Goal: Transaction & Acquisition: Purchase product/service

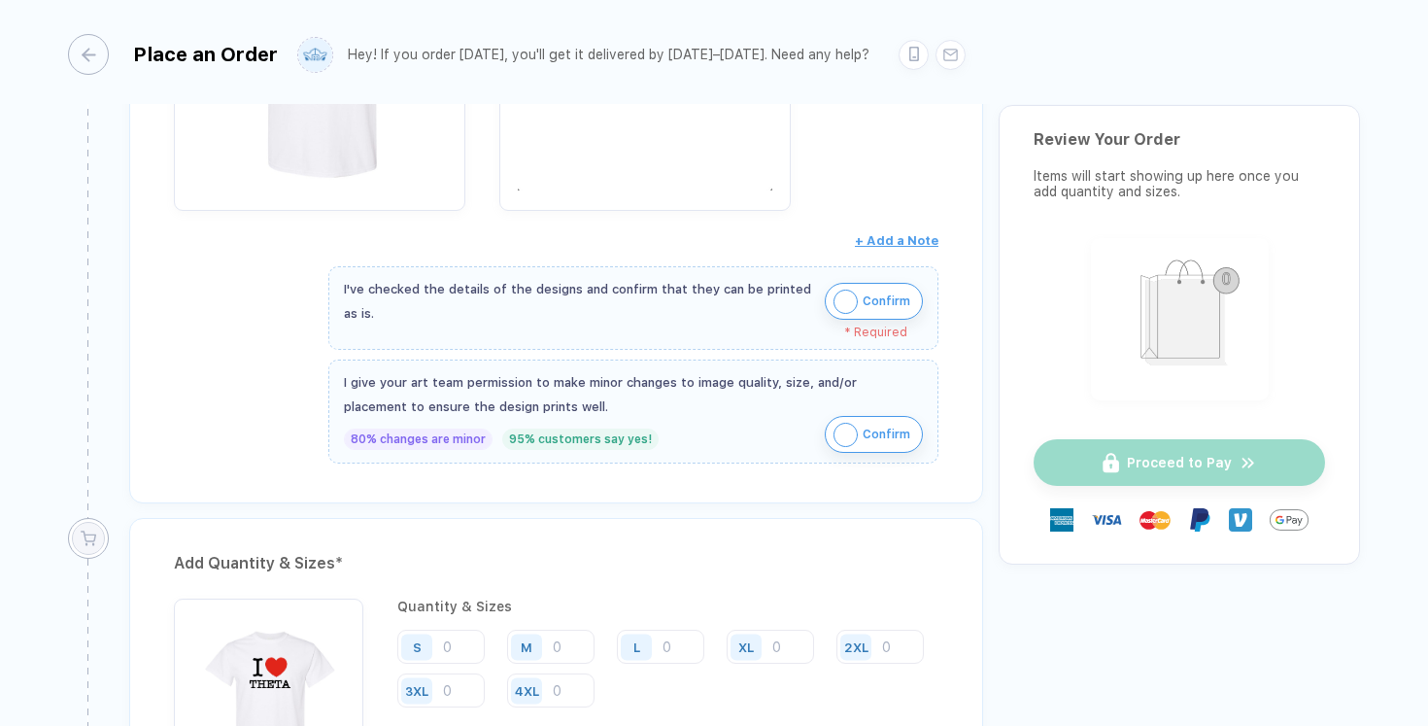
scroll to position [658, 0]
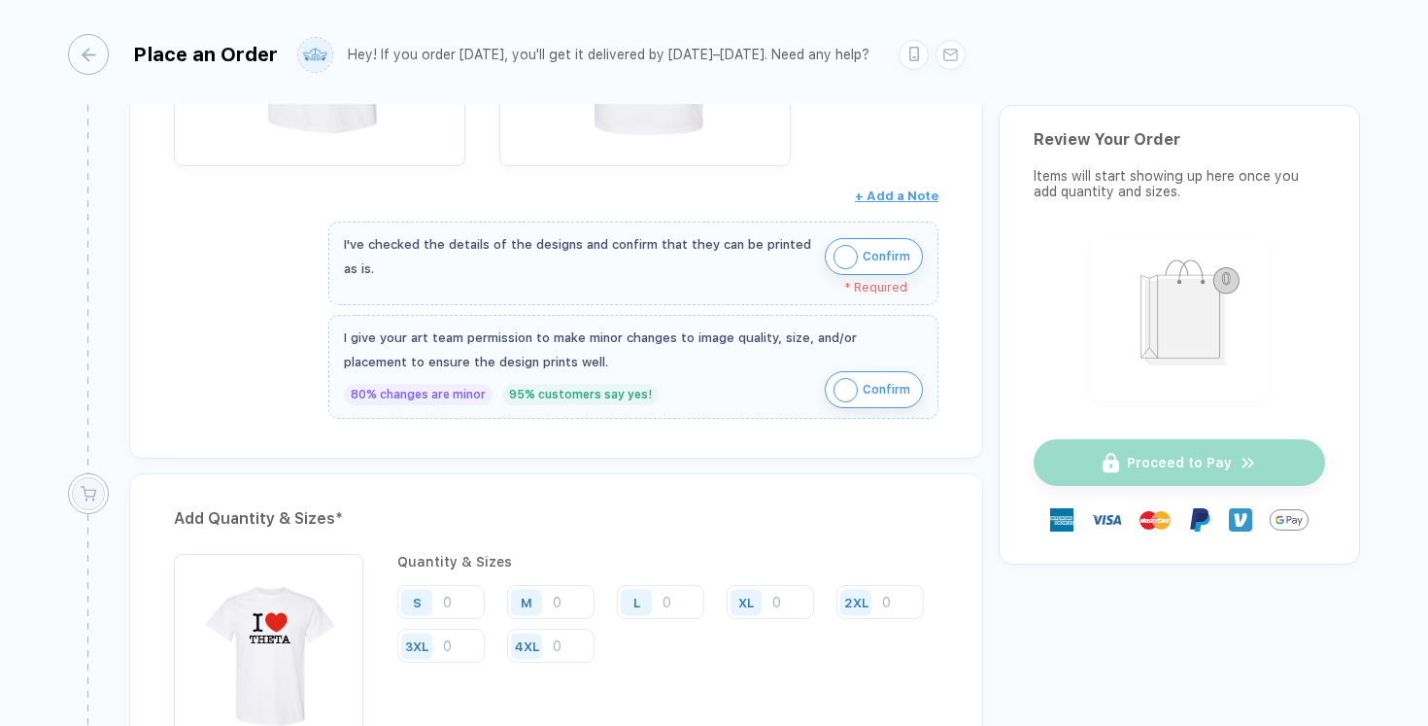
click at [841, 256] on img "button" at bounding box center [846, 257] width 24 height 24
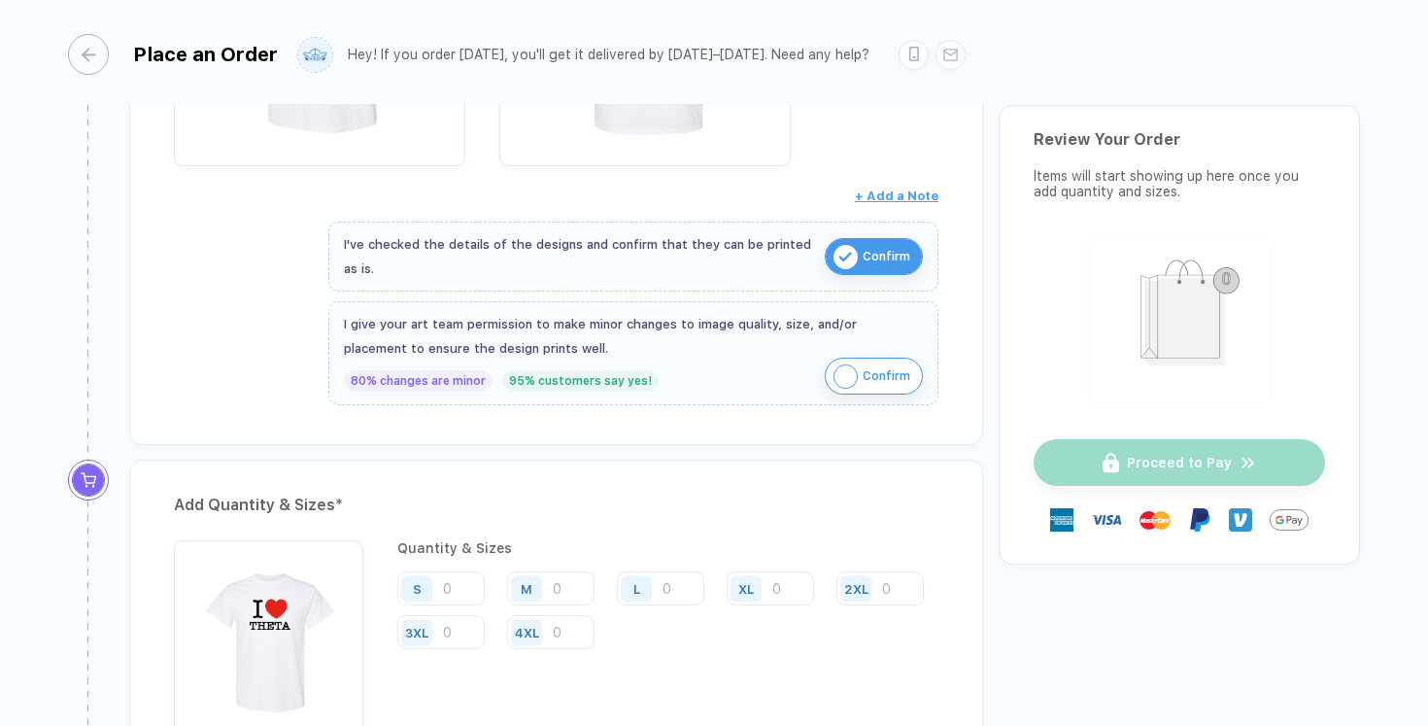
scroll to position [832, 0]
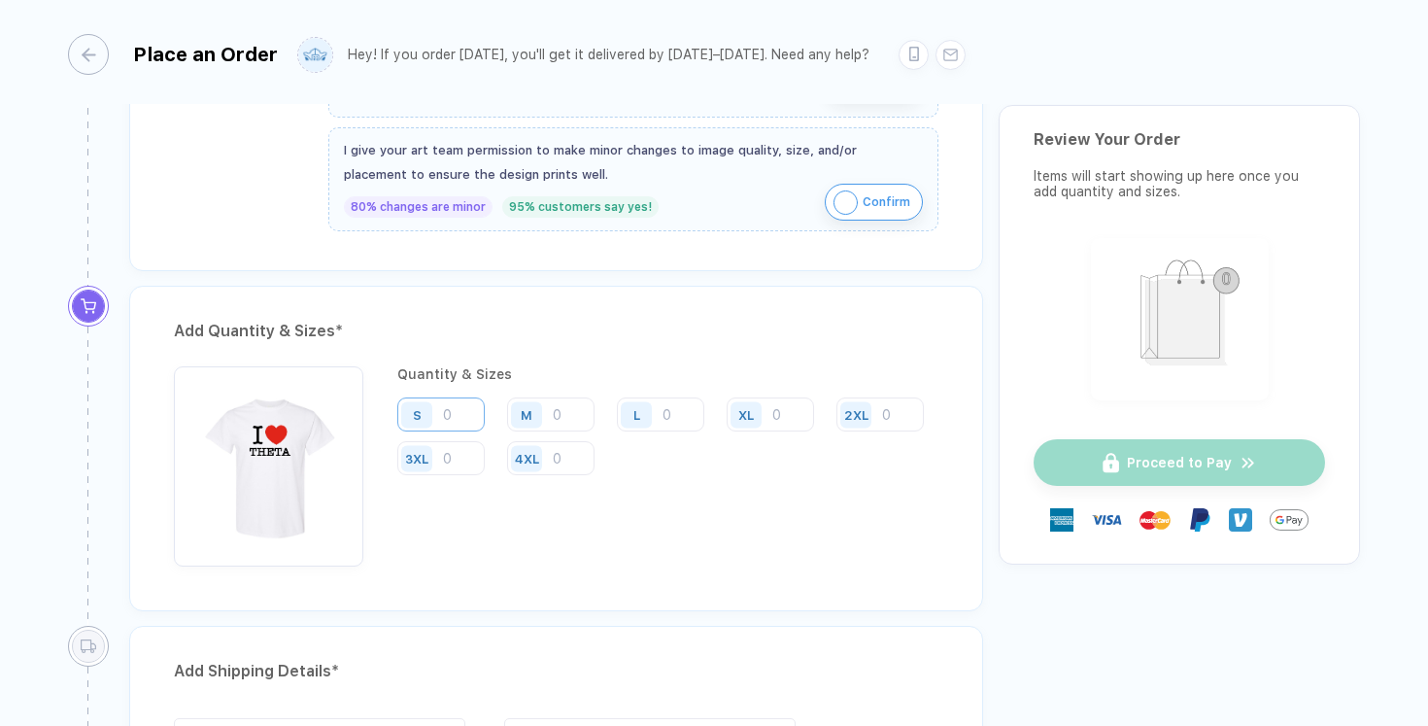
click at [459, 415] on input "number" at bounding box center [440, 414] width 87 height 34
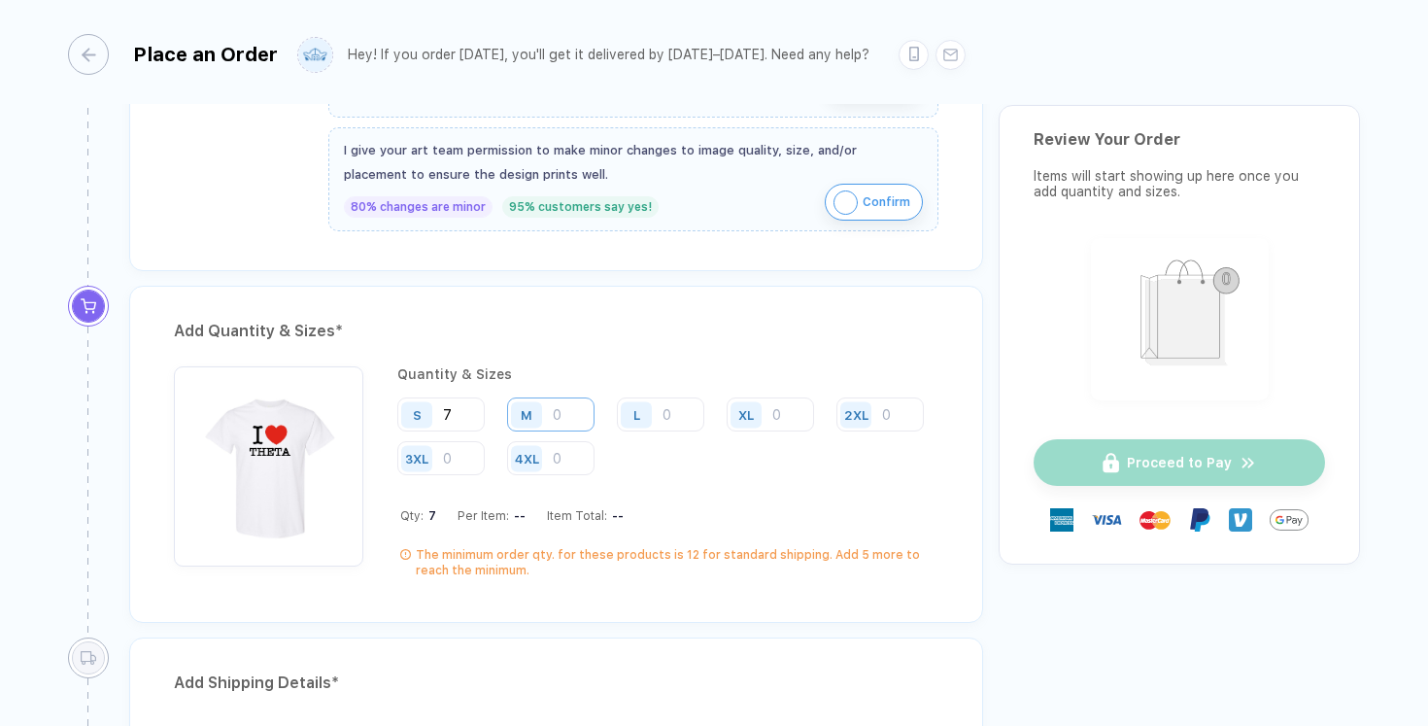
type input "7"
click at [552, 407] on input "number" at bounding box center [550, 414] width 87 height 34
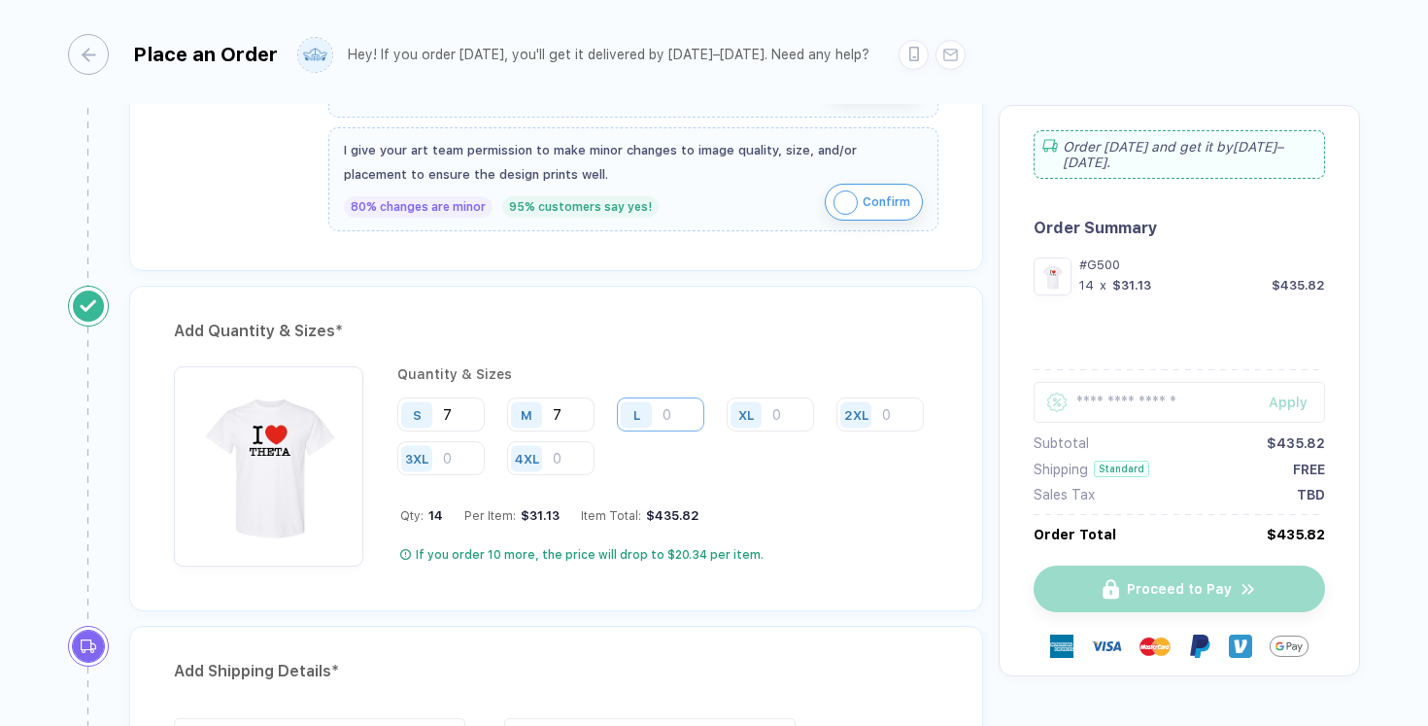
type input "7"
click at [687, 402] on input "number" at bounding box center [660, 414] width 87 height 34
type input "8"
click at [788, 408] on input "number" at bounding box center [770, 414] width 87 height 34
click at [673, 415] on input "8" at bounding box center [660, 414] width 87 height 34
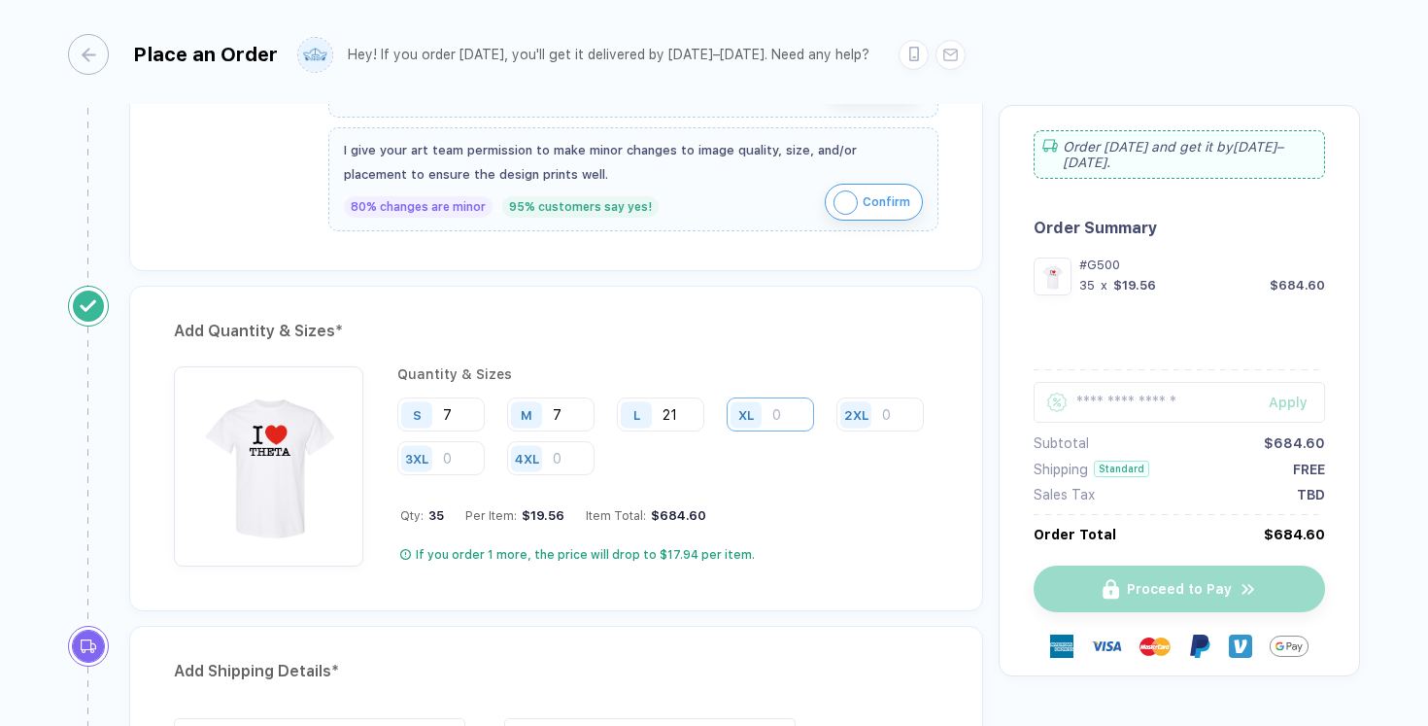
type input "21"
click at [786, 405] on input "number" at bounding box center [770, 414] width 87 height 34
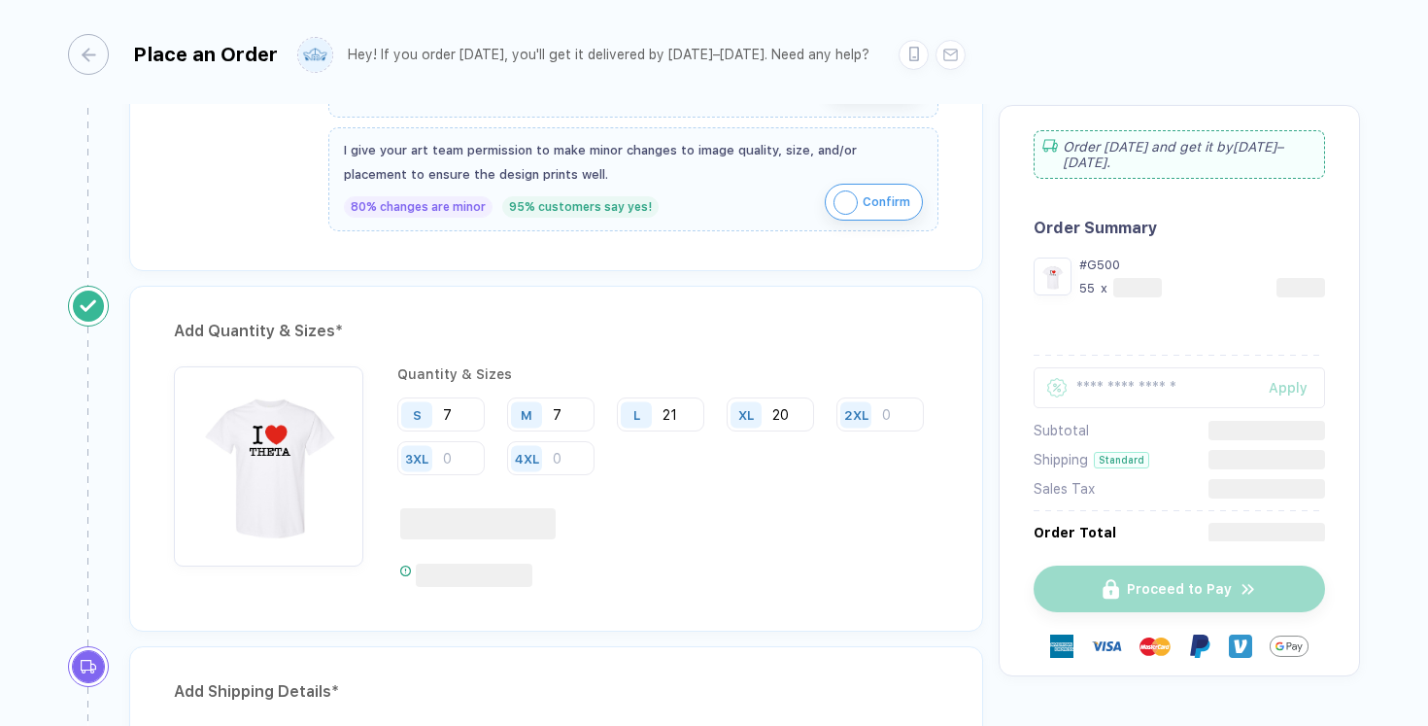
type input "20"
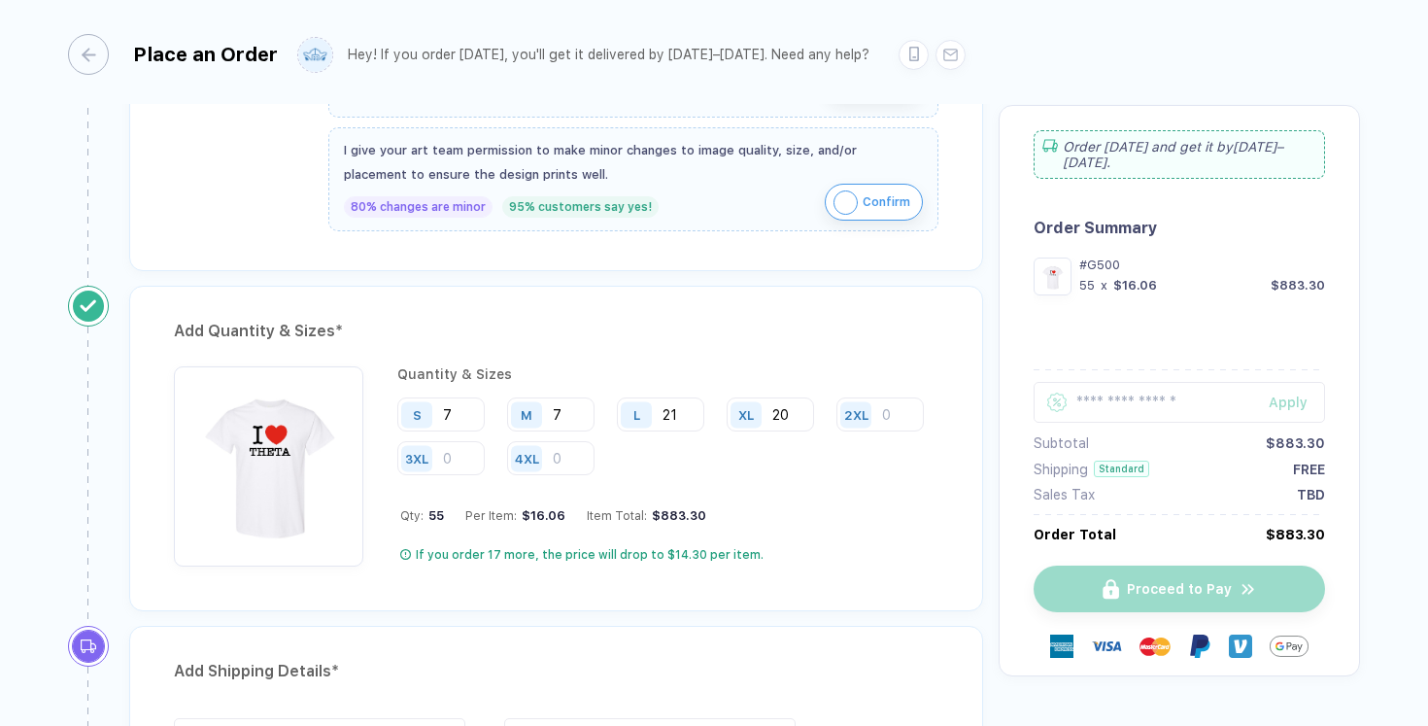
click at [801, 529] on div "Quantity & Sizes S 7 M 7 L 21 XL 20 2XL 3XL 4XL Qty: 55 Per Item: $16.06 Item T…" at bounding box center [667, 466] width 541 height 200
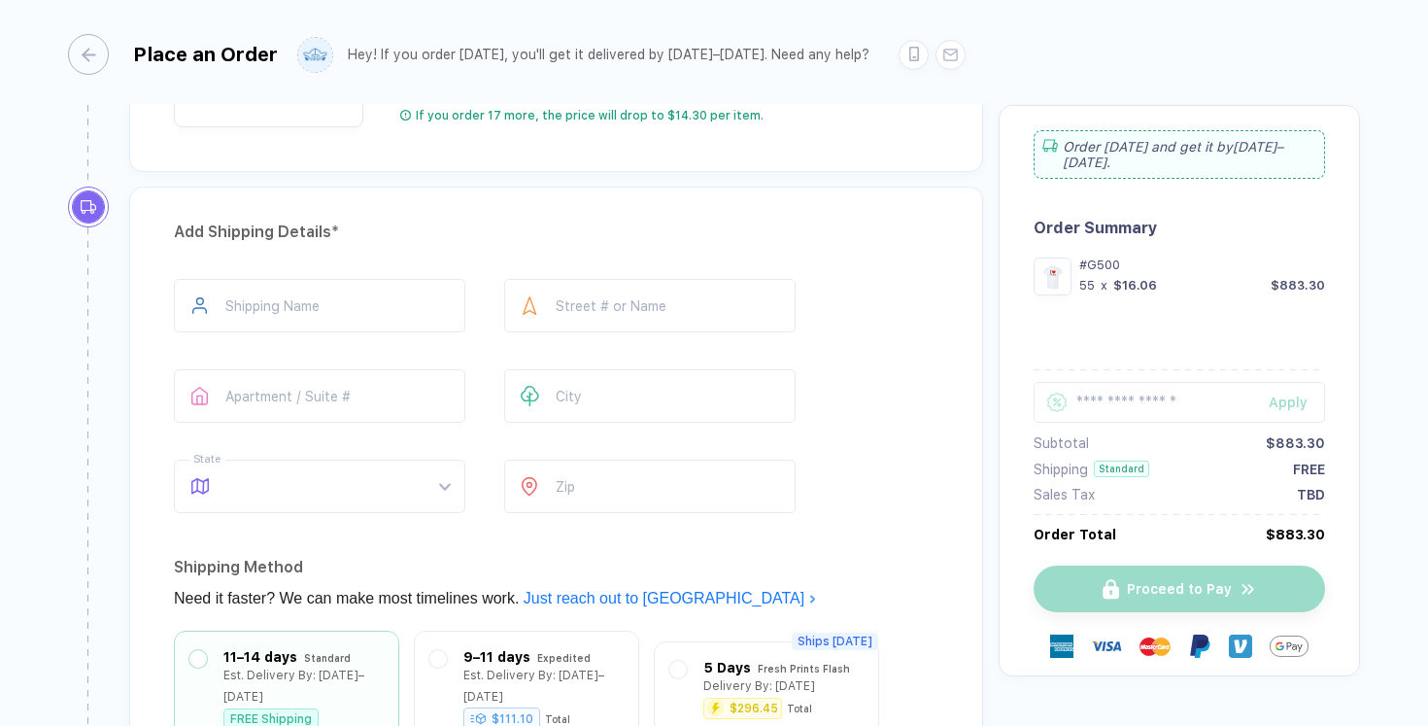
scroll to position [1269, 0]
click at [387, 301] on input "*****" at bounding box center [319, 307] width 291 height 53
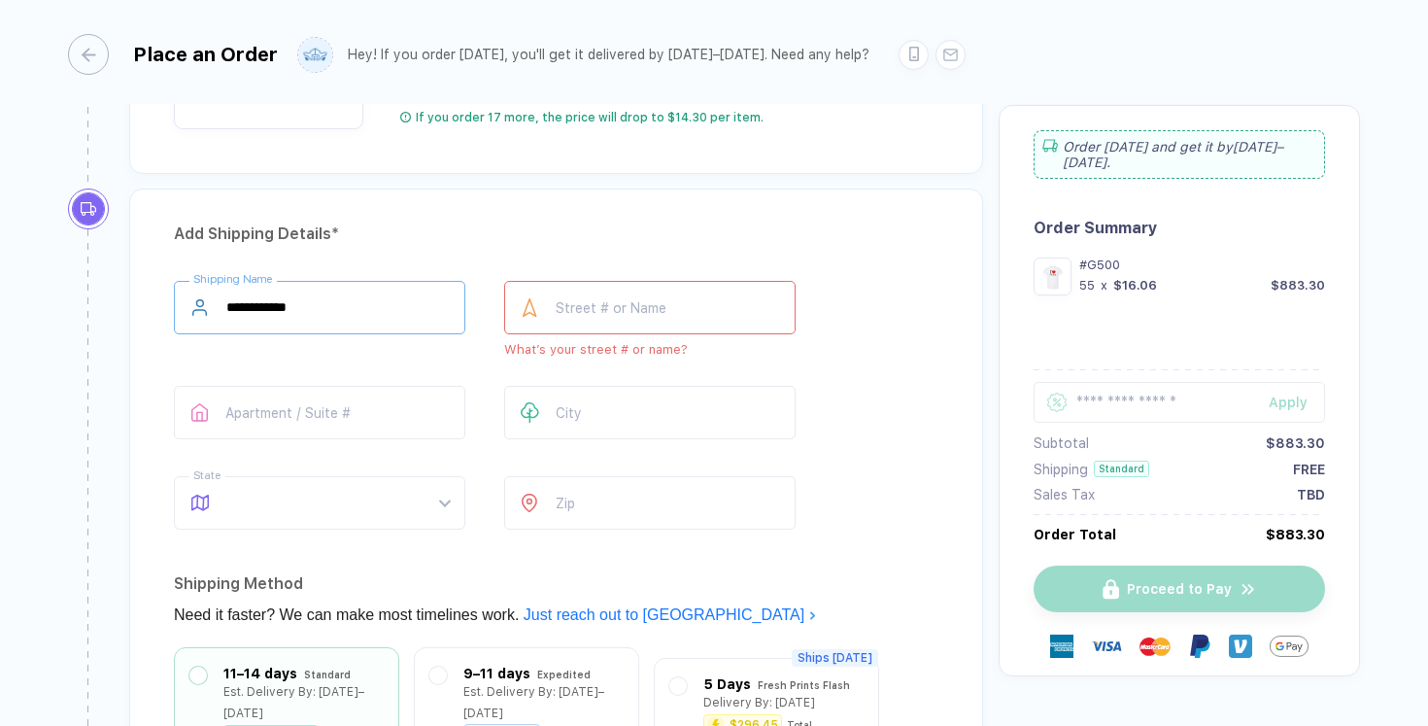
type input "**********"
click at [696, 296] on input "text" at bounding box center [649, 307] width 291 height 53
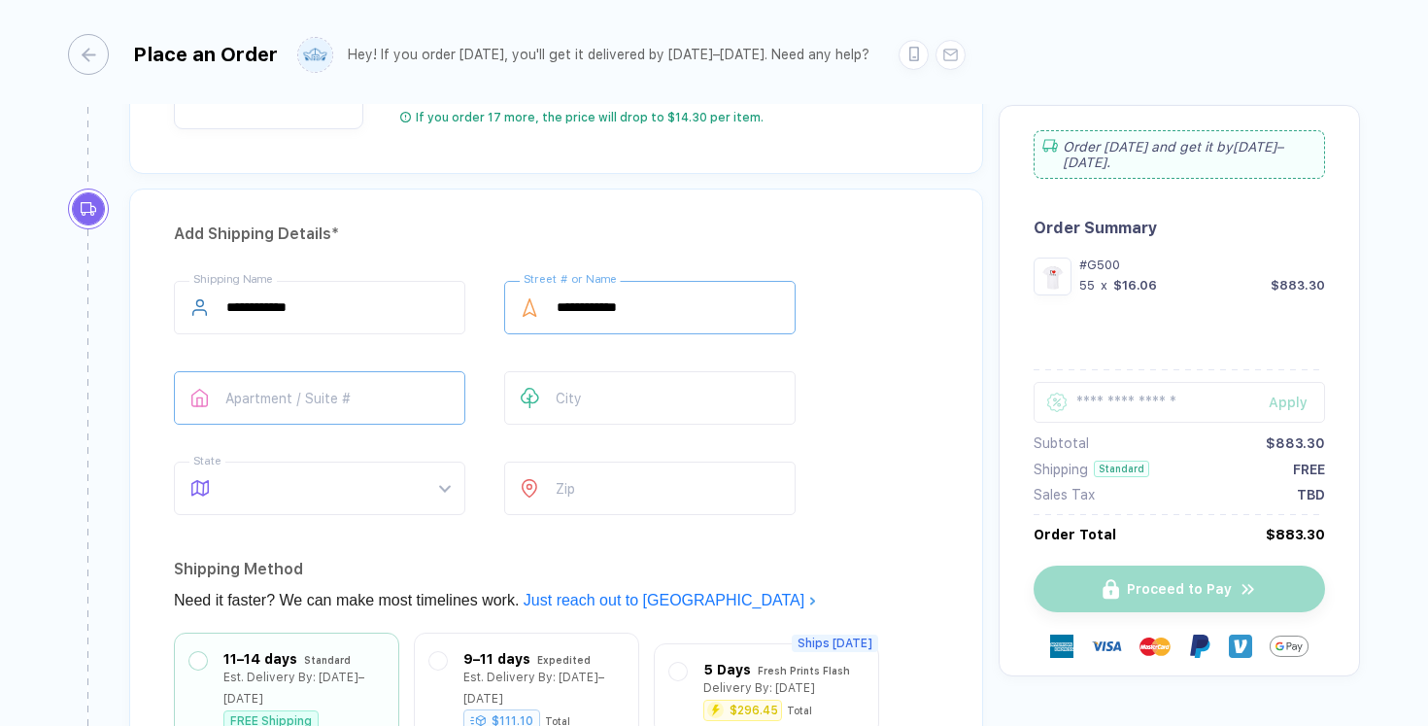
type input "**********"
click at [362, 481] on span at bounding box center [337, 487] width 223 height 51
type input "*******"
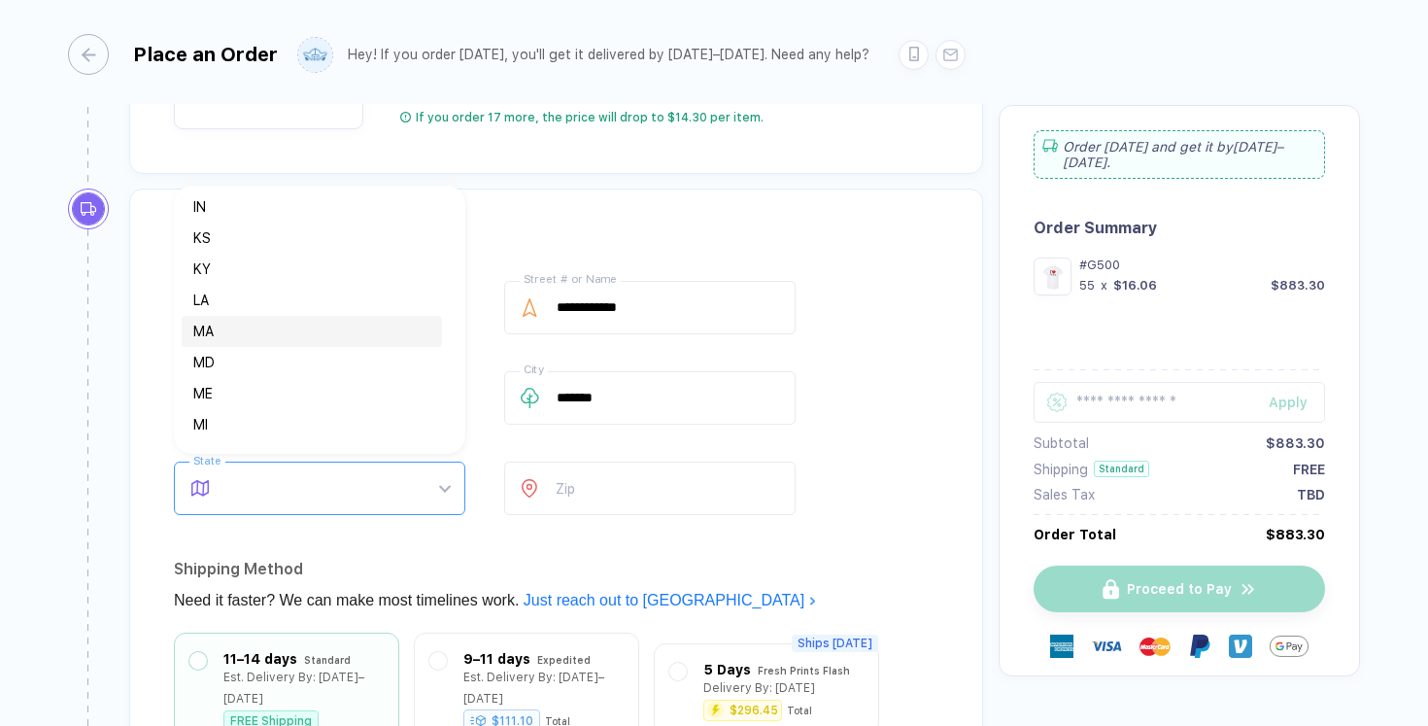
scroll to position [473, 0]
click at [275, 360] on div "MD" at bounding box center [311, 359] width 237 height 21
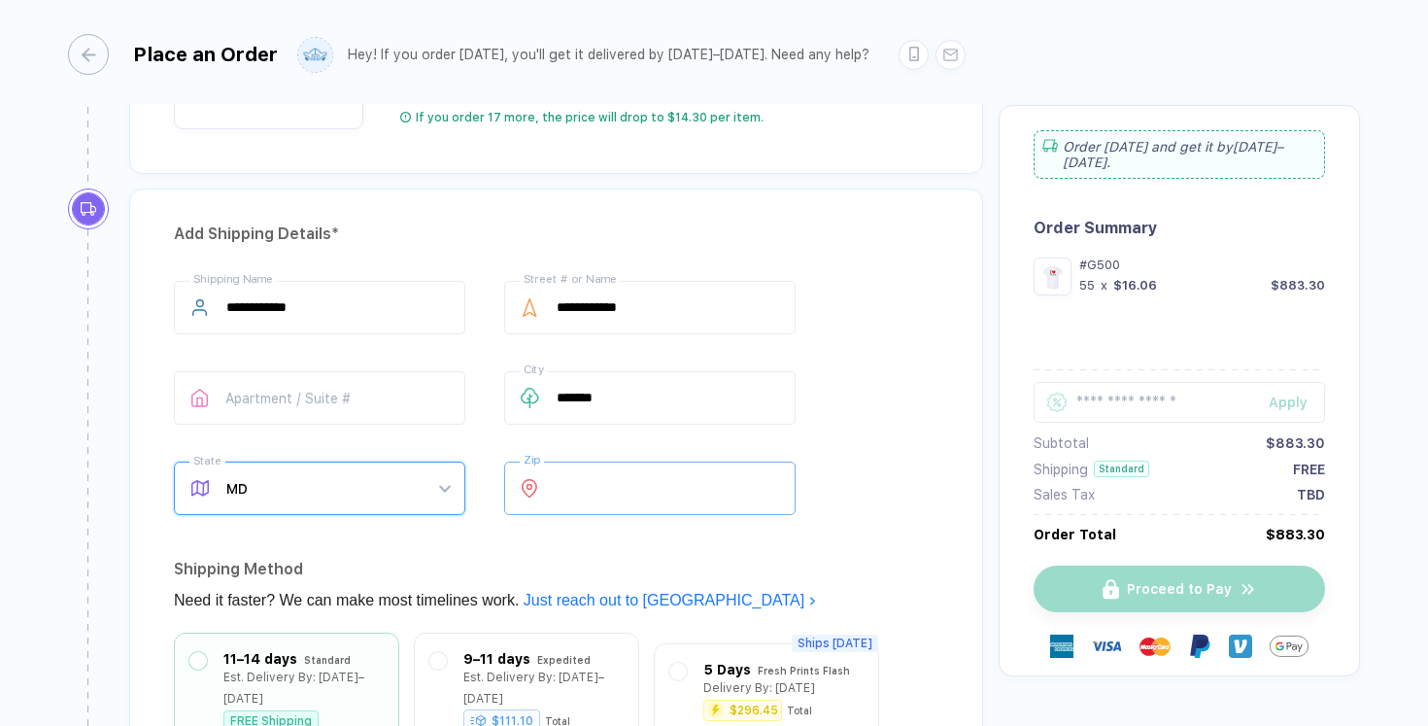
click at [606, 482] on input "number" at bounding box center [649, 487] width 291 height 53
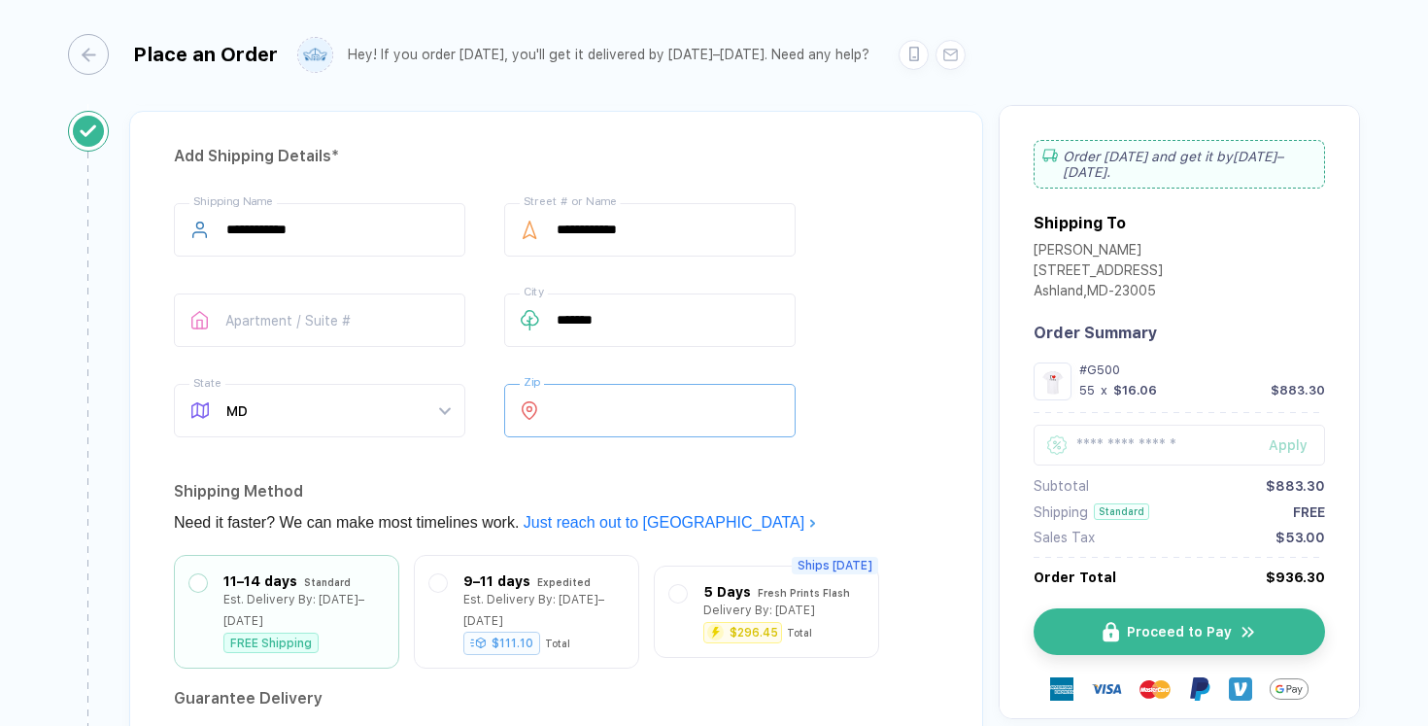
scroll to position [1351, 0]
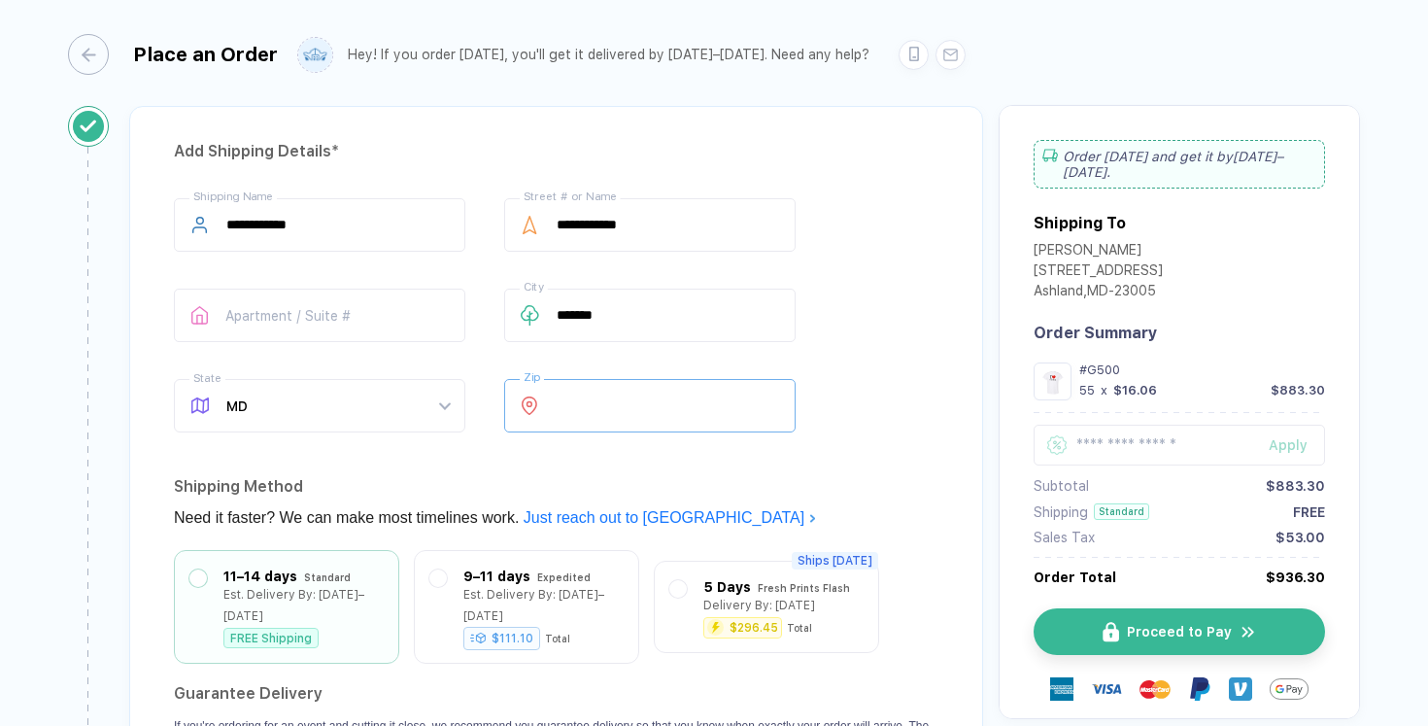
type input "*****"
click at [890, 278] on div "**********" at bounding box center [556, 319] width 765 height 242
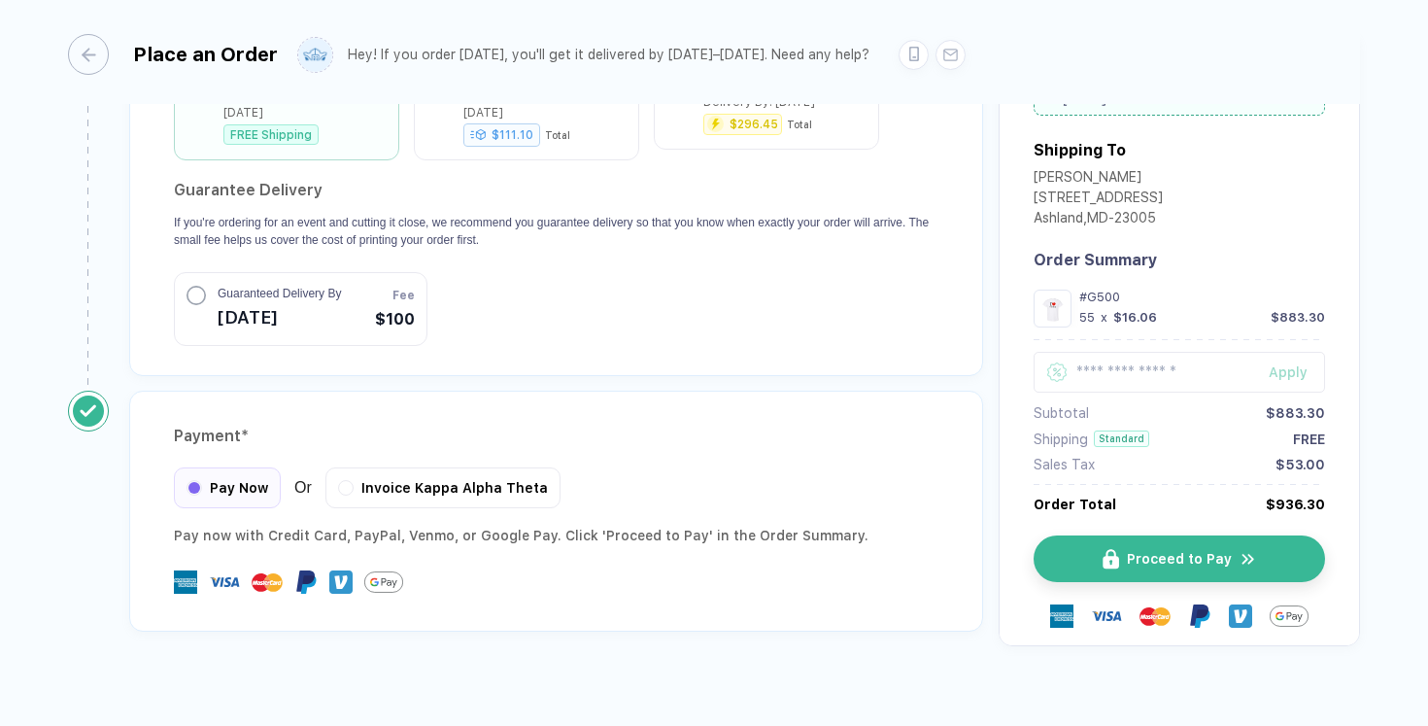
scroll to position [1854, 0]
click at [1099, 536] on button "Proceed to Pay" at bounding box center [1186, 559] width 291 height 47
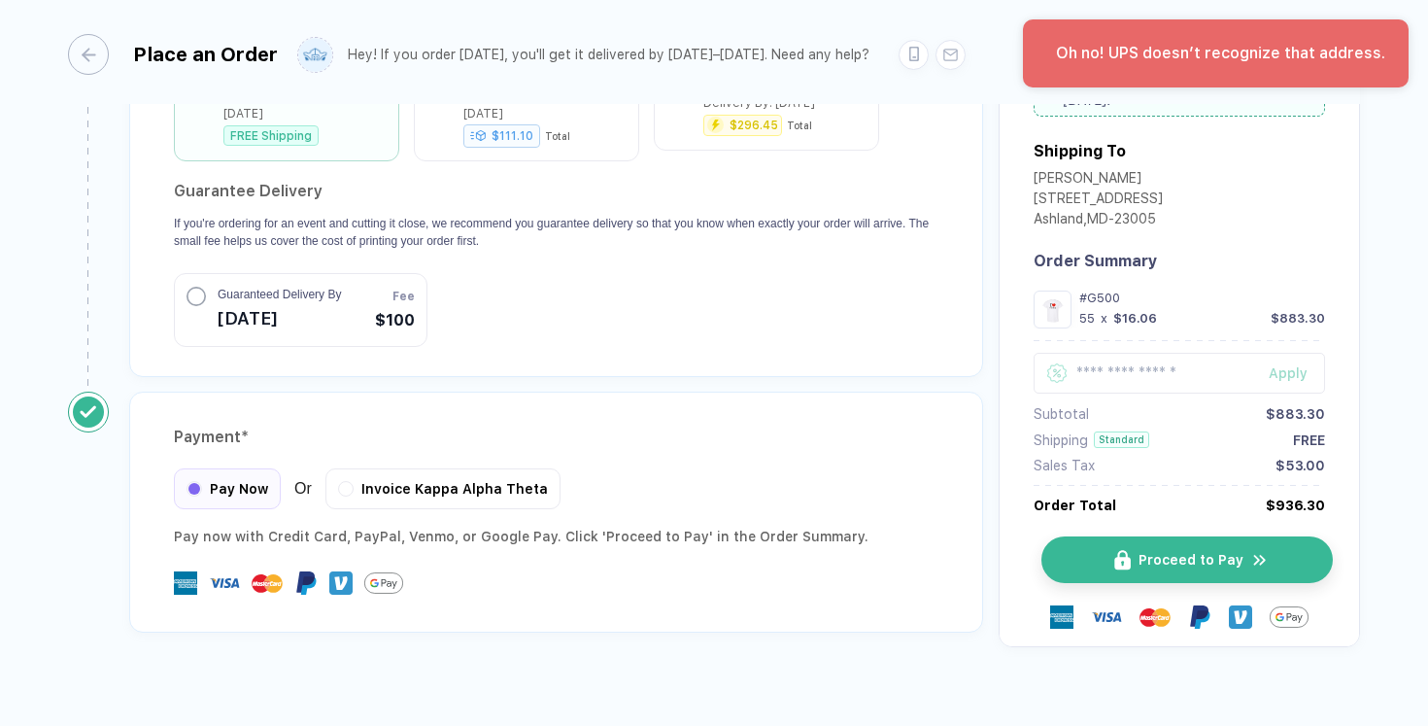
scroll to position [1825, 0]
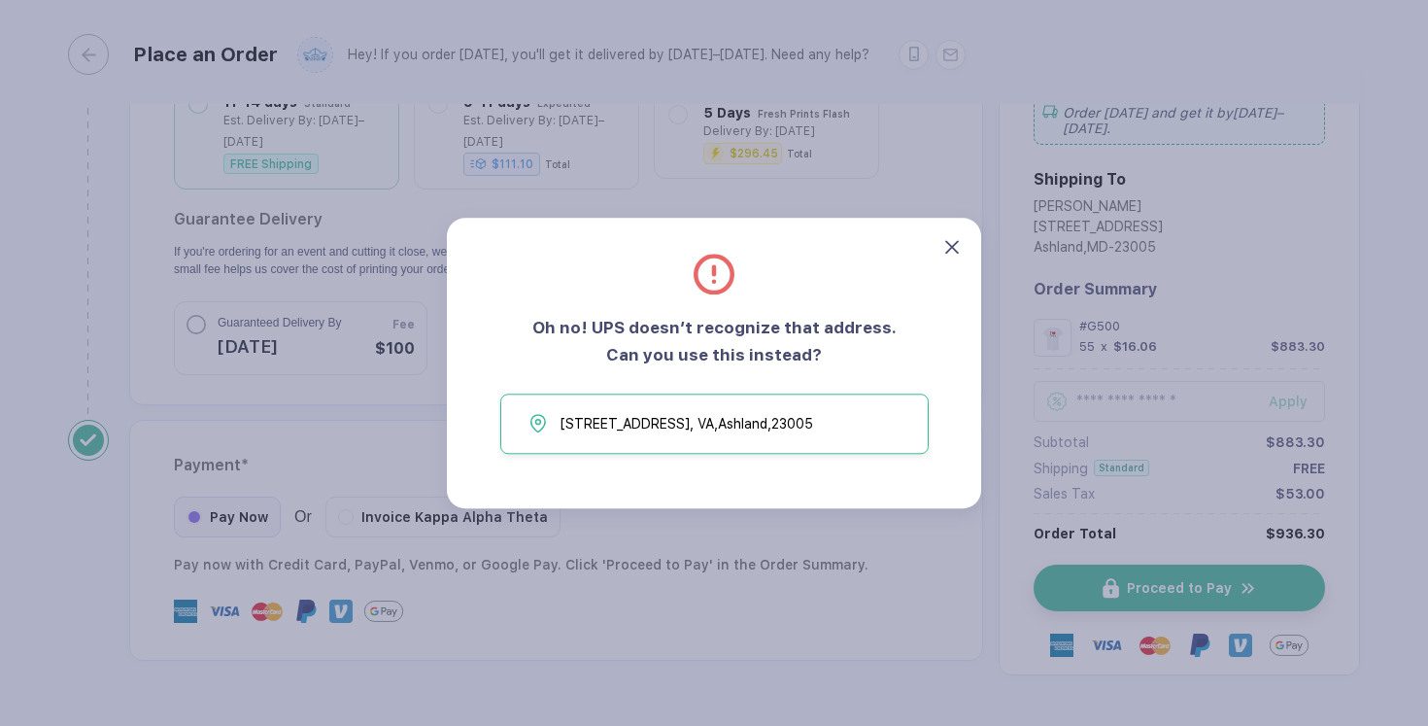
click at [948, 244] on icon at bounding box center [952, 247] width 14 height 14
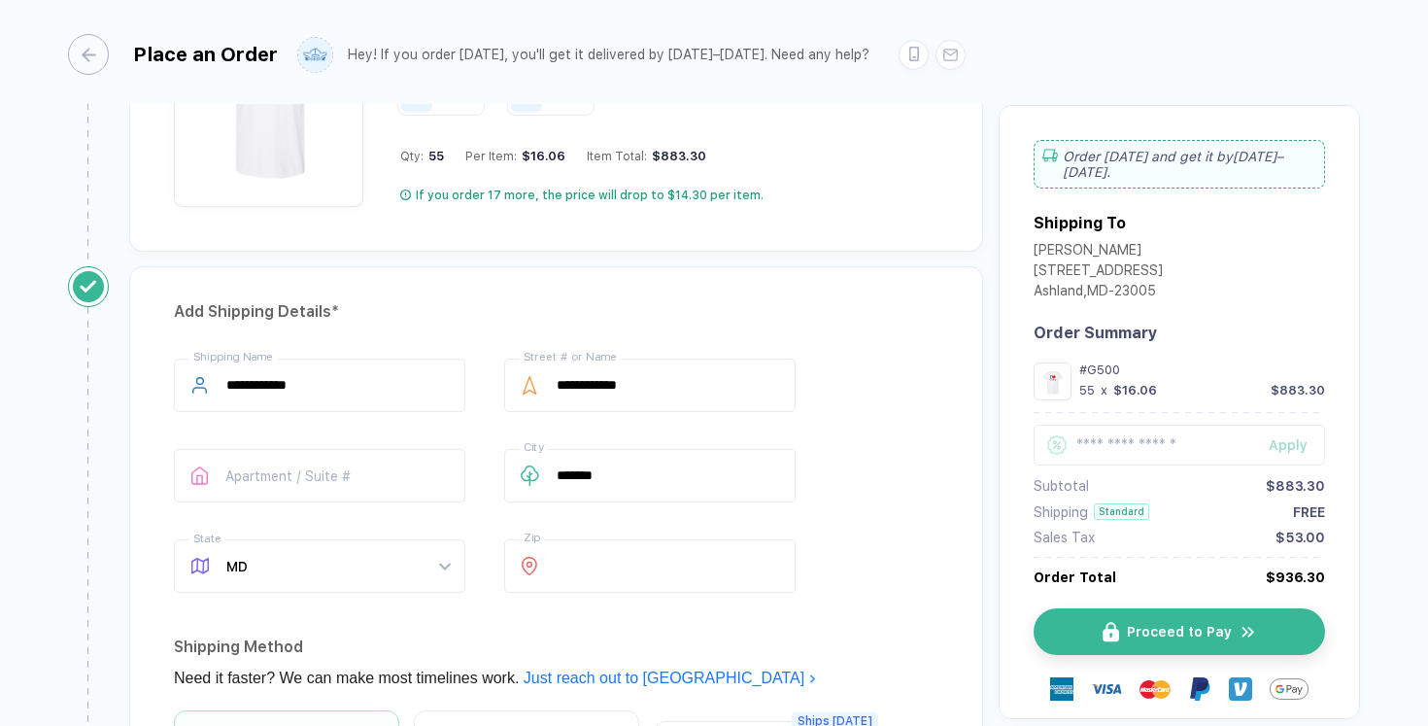
scroll to position [1172, 0]
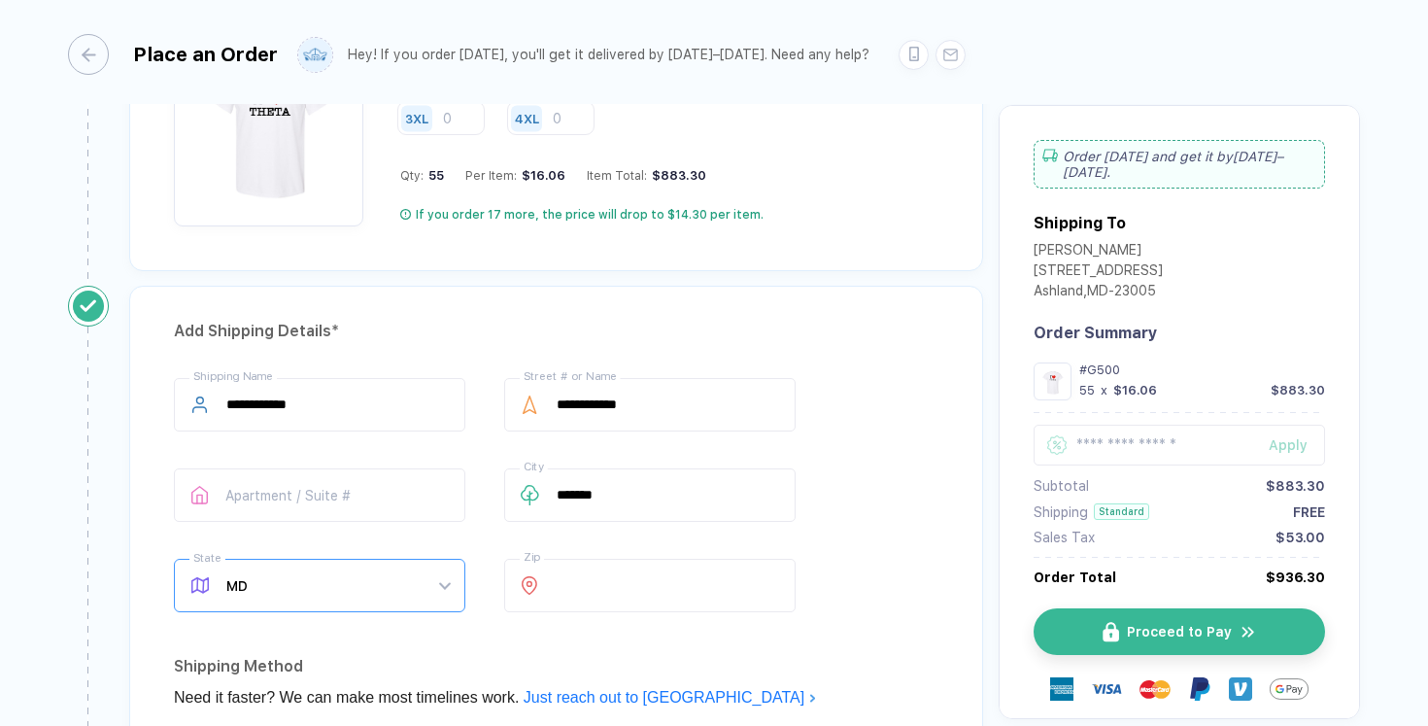
click at [338, 581] on span "MD" at bounding box center [337, 585] width 223 height 51
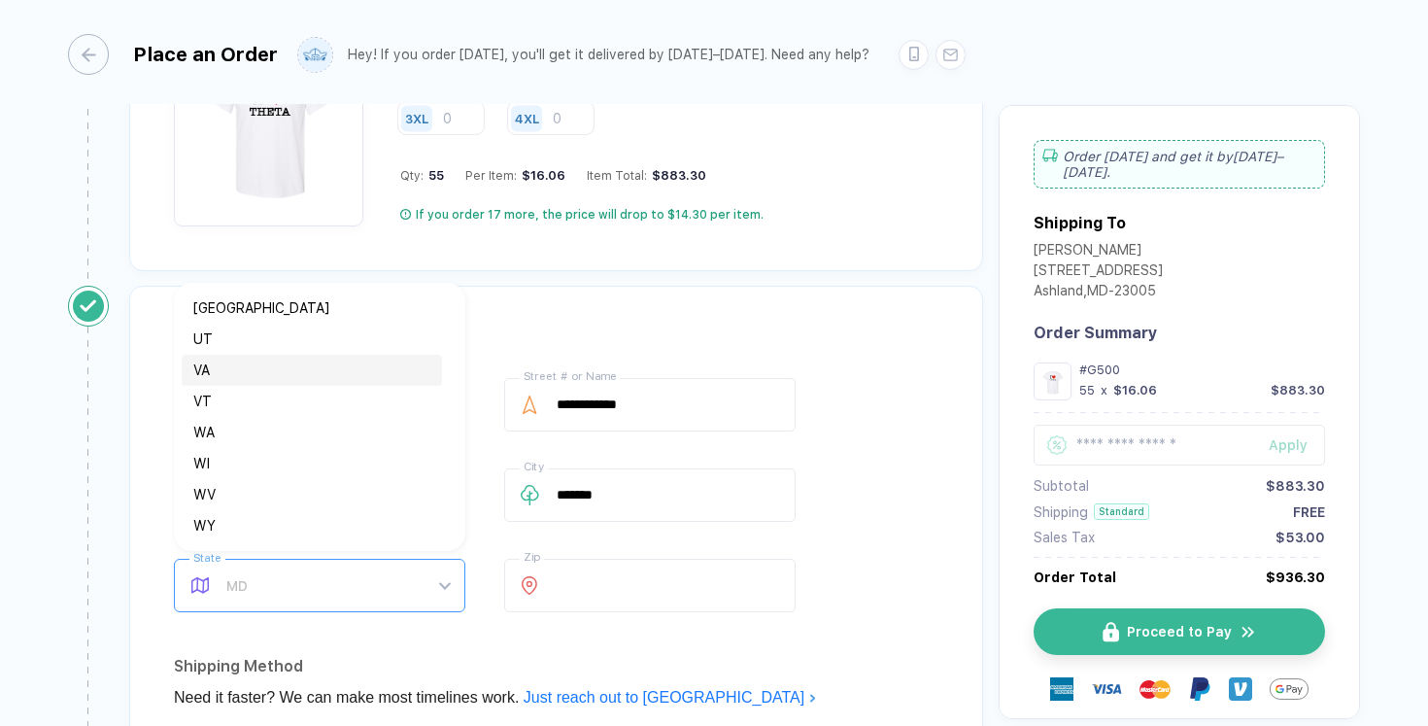
click at [267, 364] on div "VA" at bounding box center [311, 369] width 237 height 21
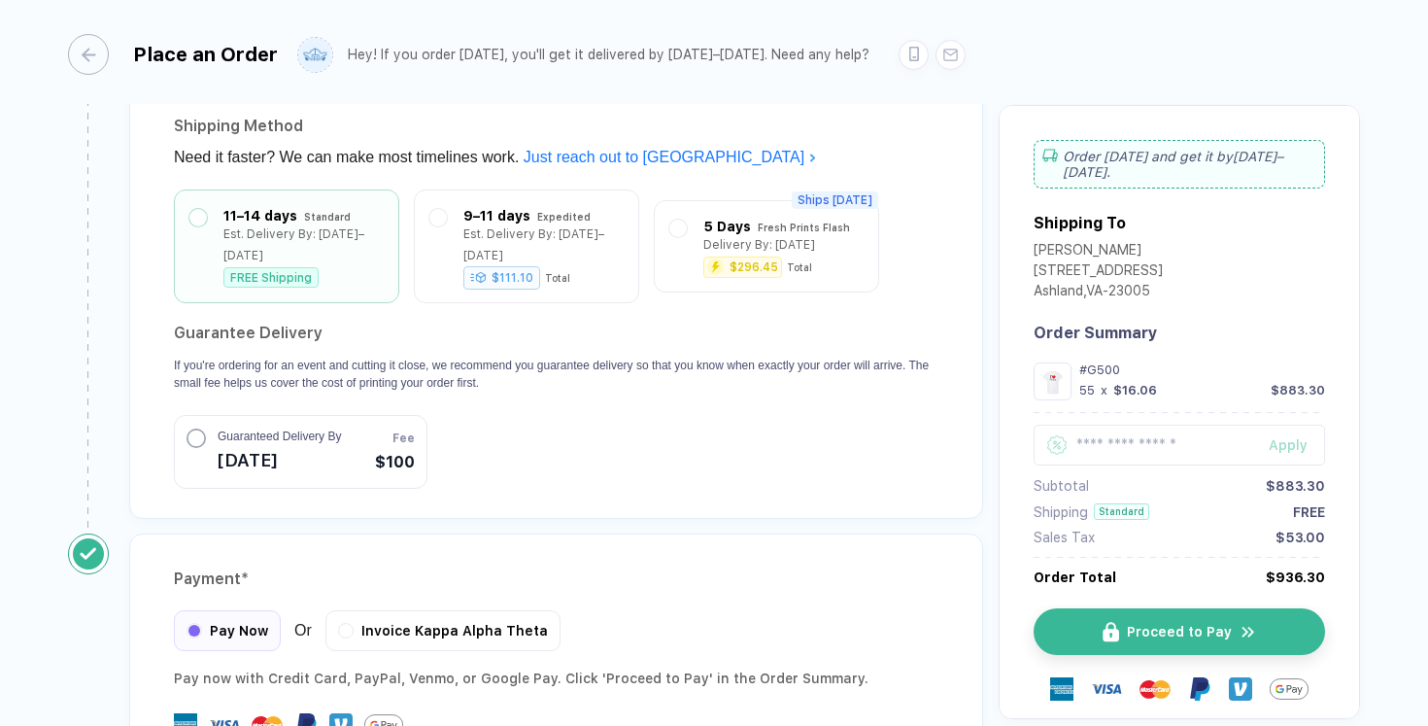
scroll to position [1732, 0]
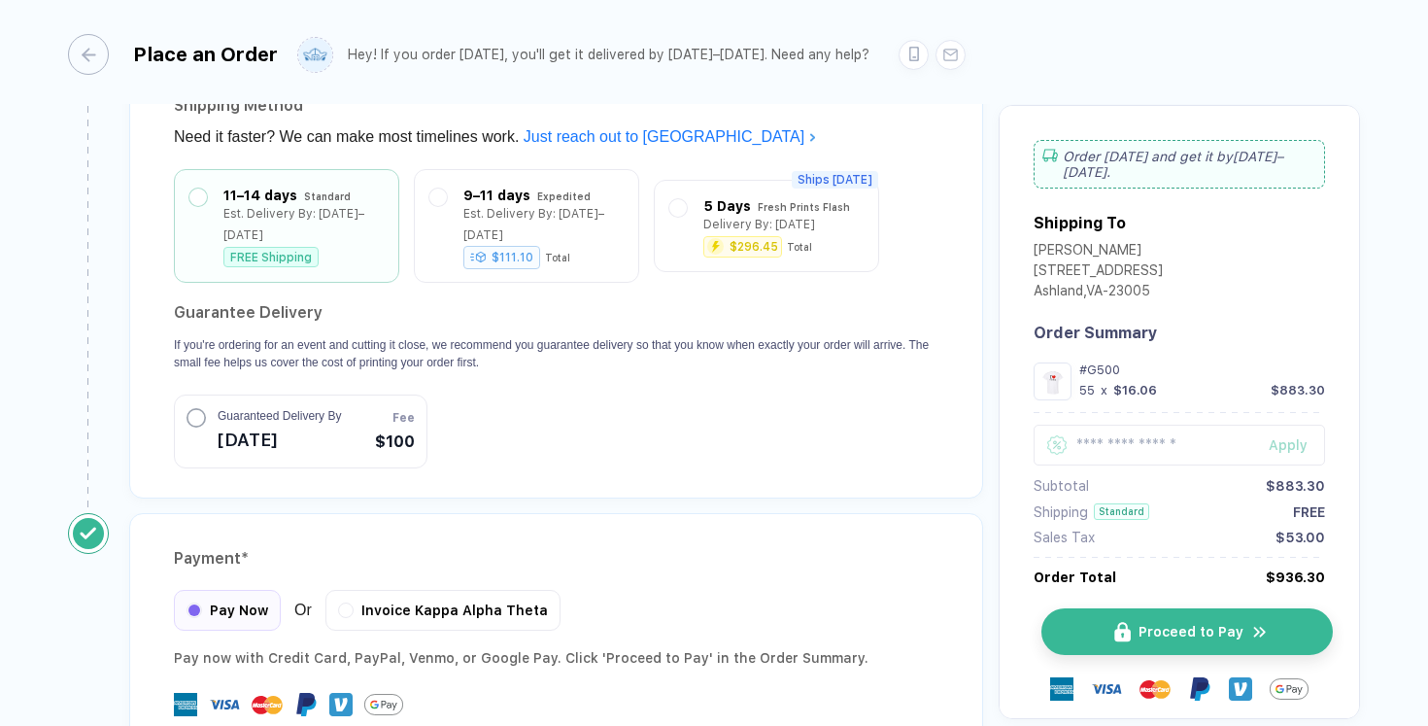
click at [1096, 613] on button "Proceed to Pay" at bounding box center [1186, 631] width 291 height 47
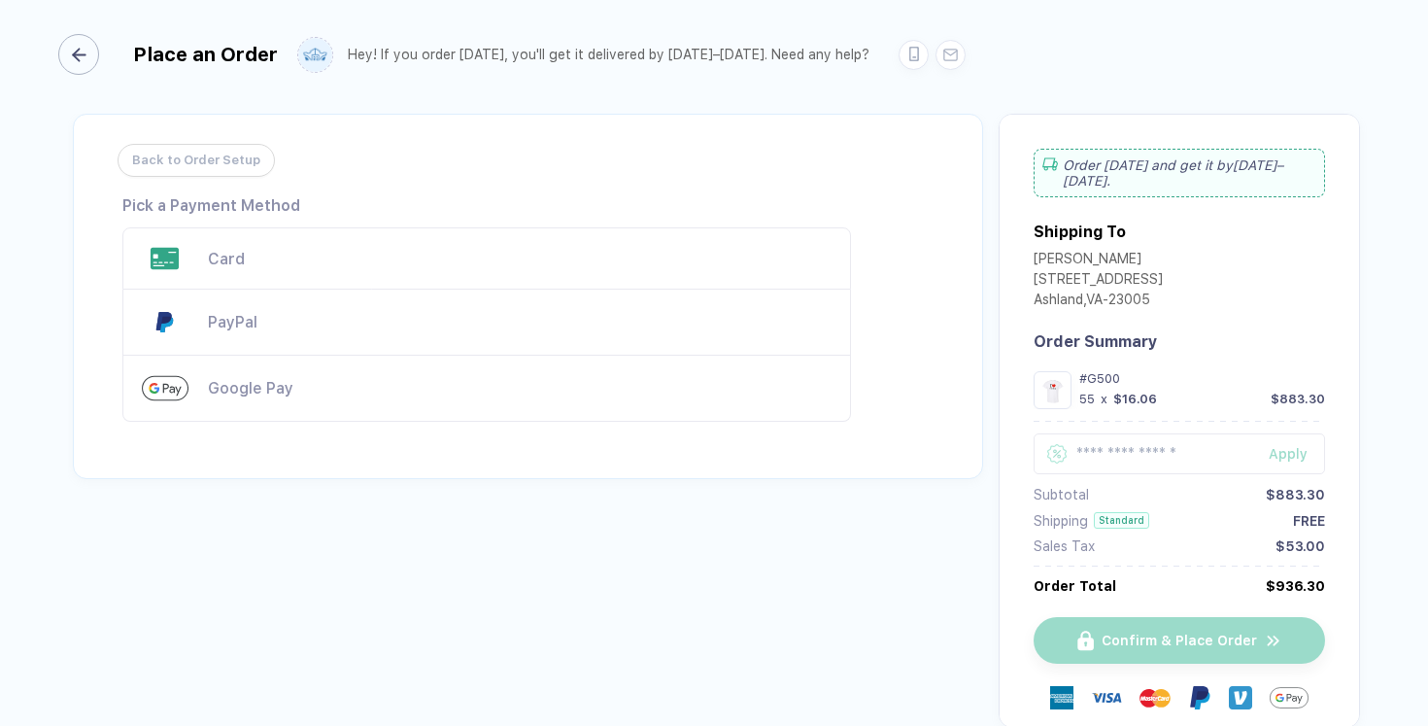
click at [83, 48] on icon "button" at bounding box center [79, 55] width 15 height 15
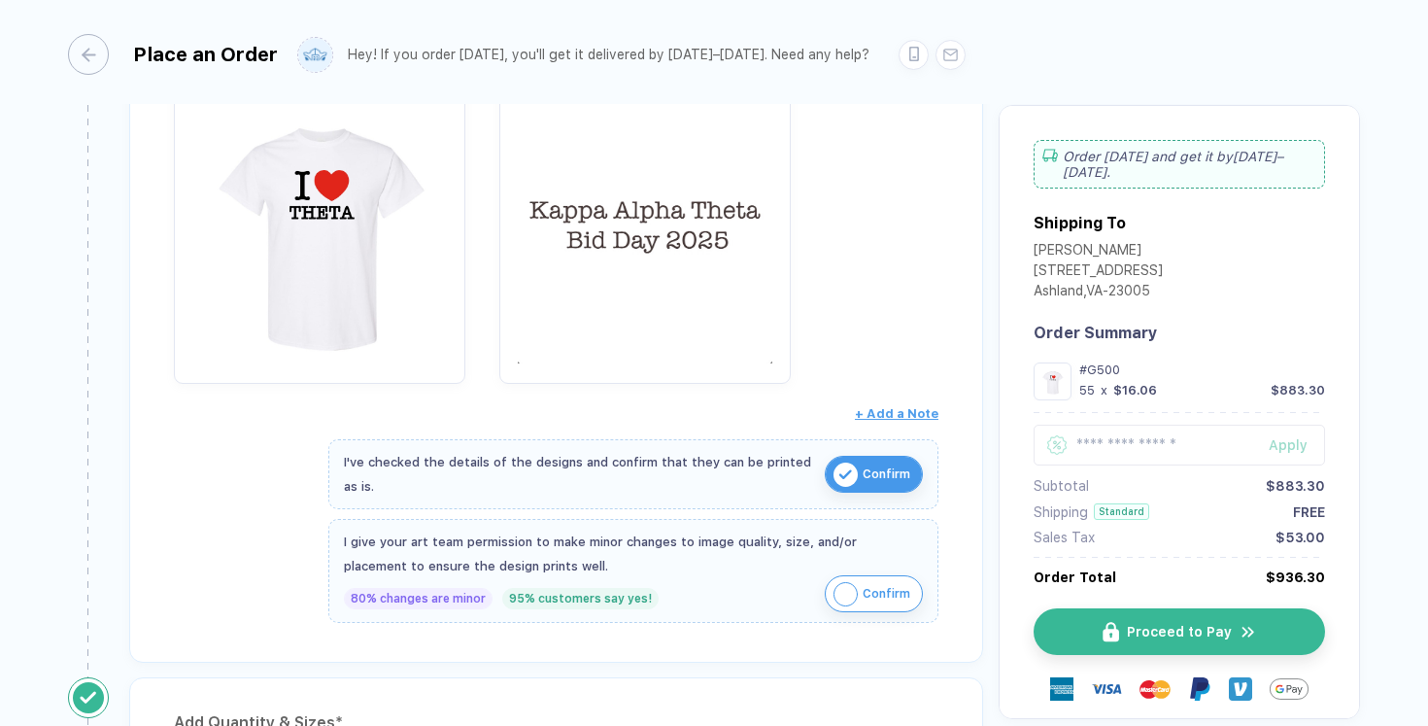
scroll to position [439, 0]
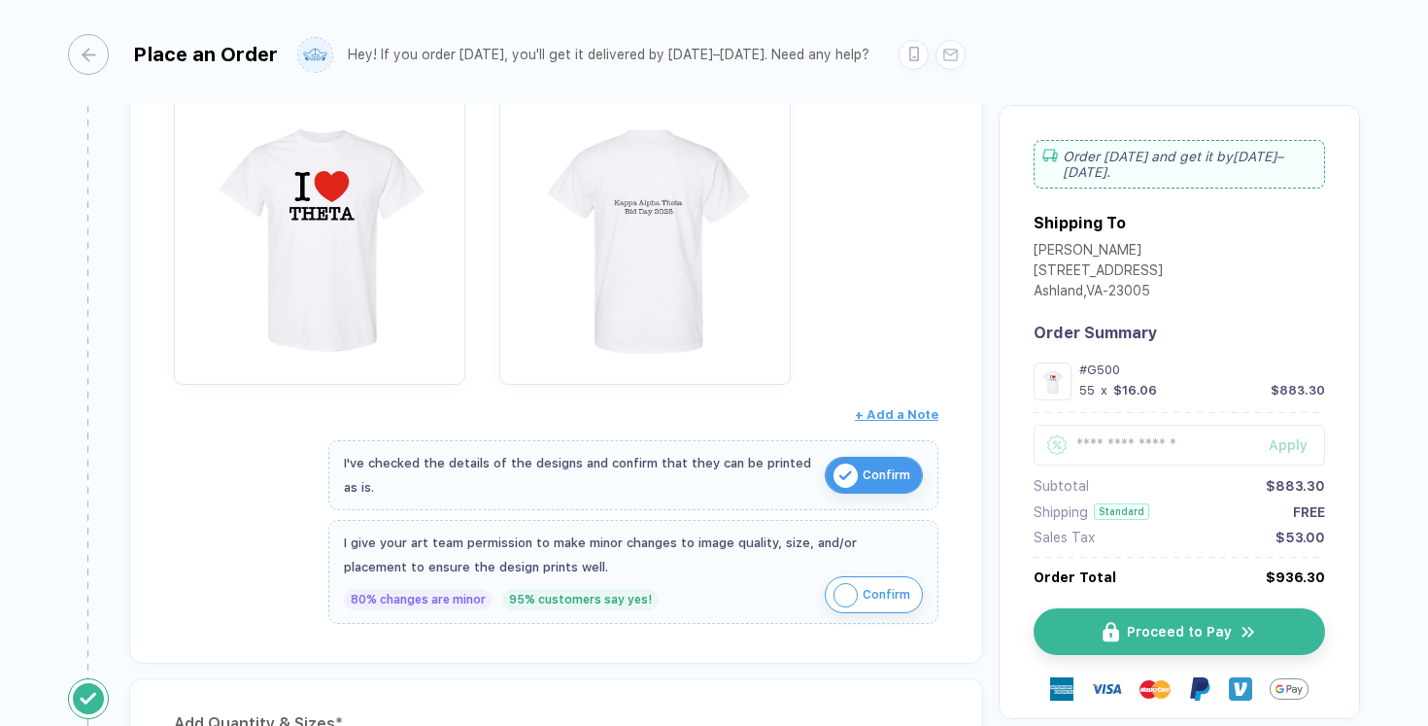
click at [842, 587] on img "button" at bounding box center [846, 595] width 24 height 24
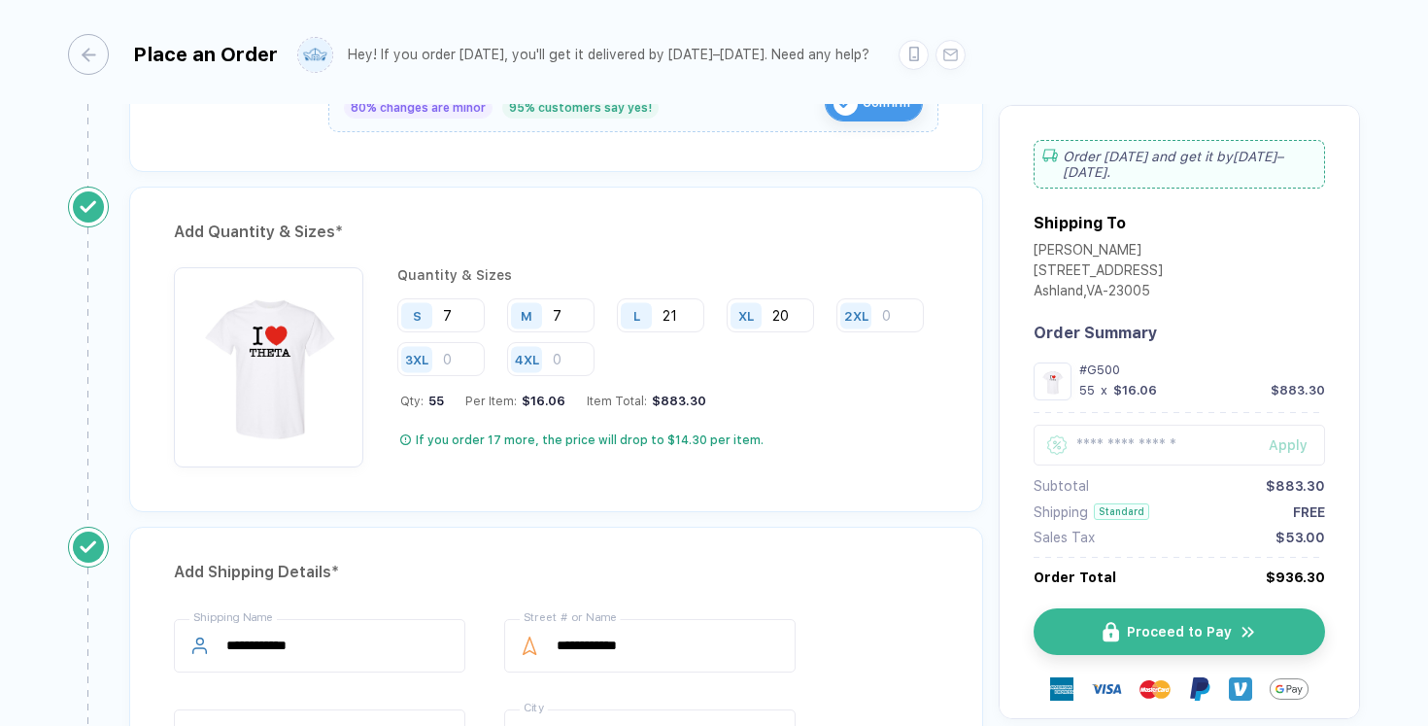
scroll to position [930, 0]
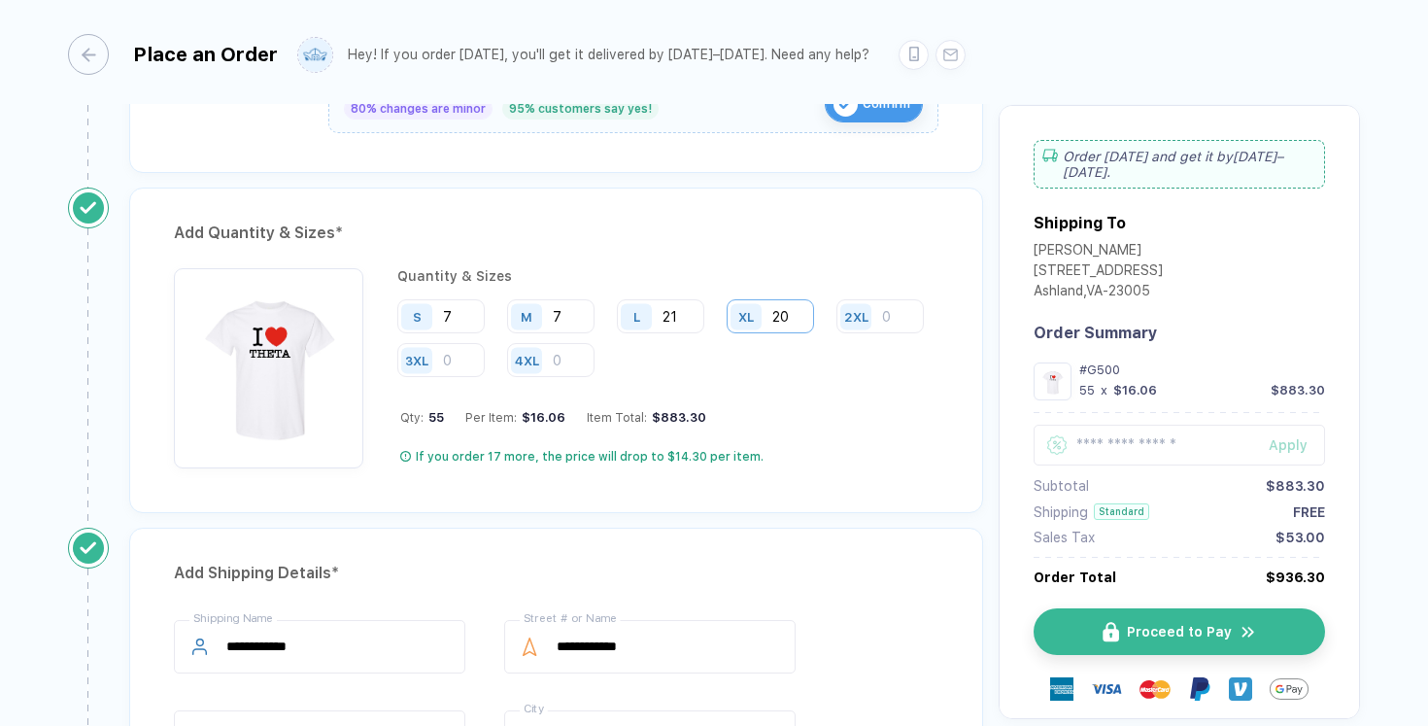
click at [790, 316] on input "20" at bounding box center [770, 316] width 87 height 34
type input "2"
type input "1"
type input "20"
click at [1195, 630] on span "Proceed to Pay" at bounding box center [1191, 632] width 105 height 16
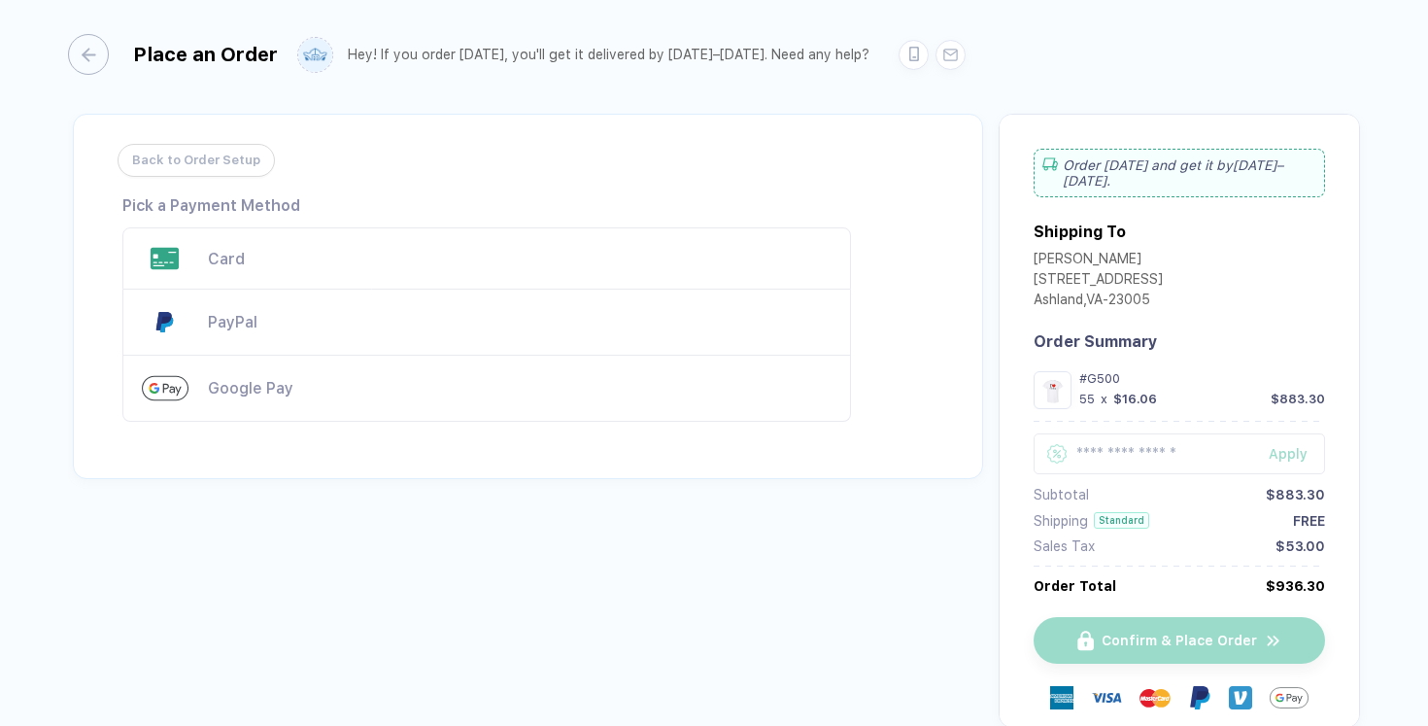
click at [195, 255] on div "Card" at bounding box center [486, 258] width 729 height 62
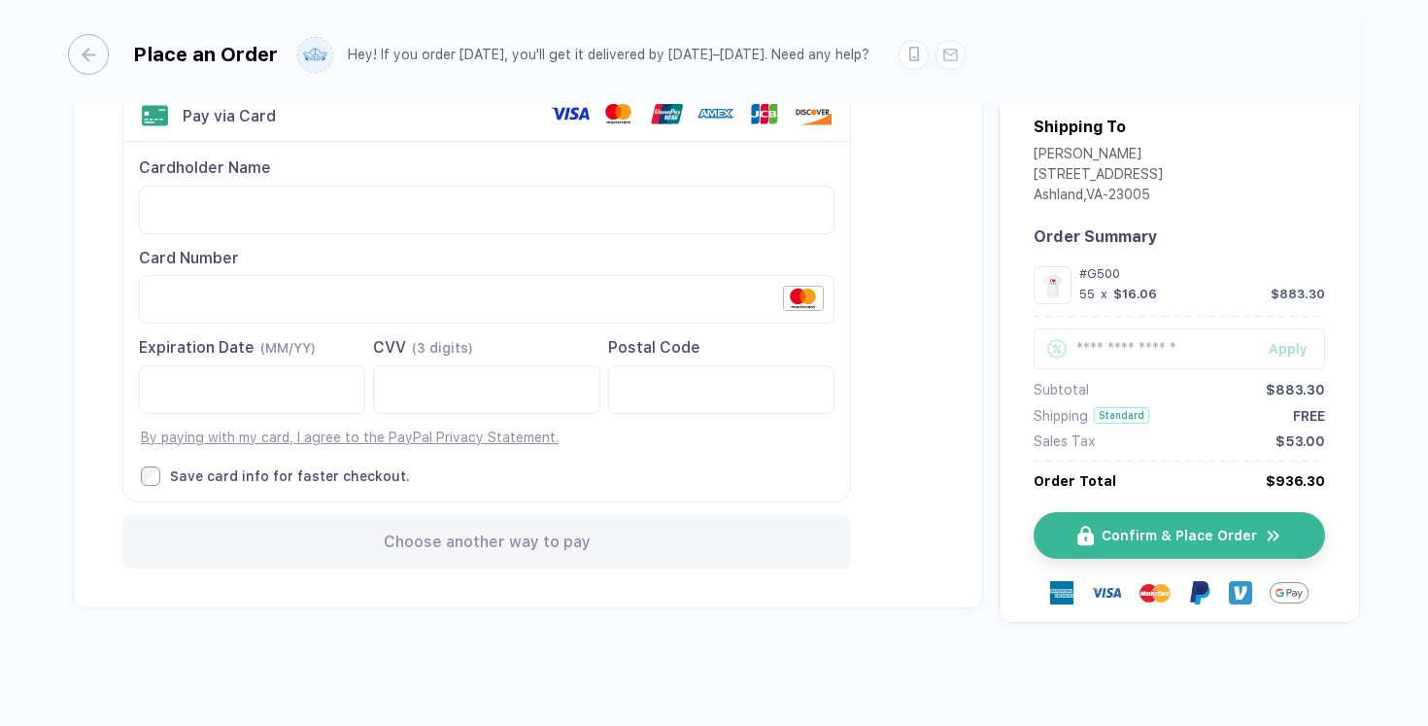
scroll to position [137, 0]
click at [1120, 528] on span "Confirm & Place Order" at bounding box center [1190, 536] width 155 height 16
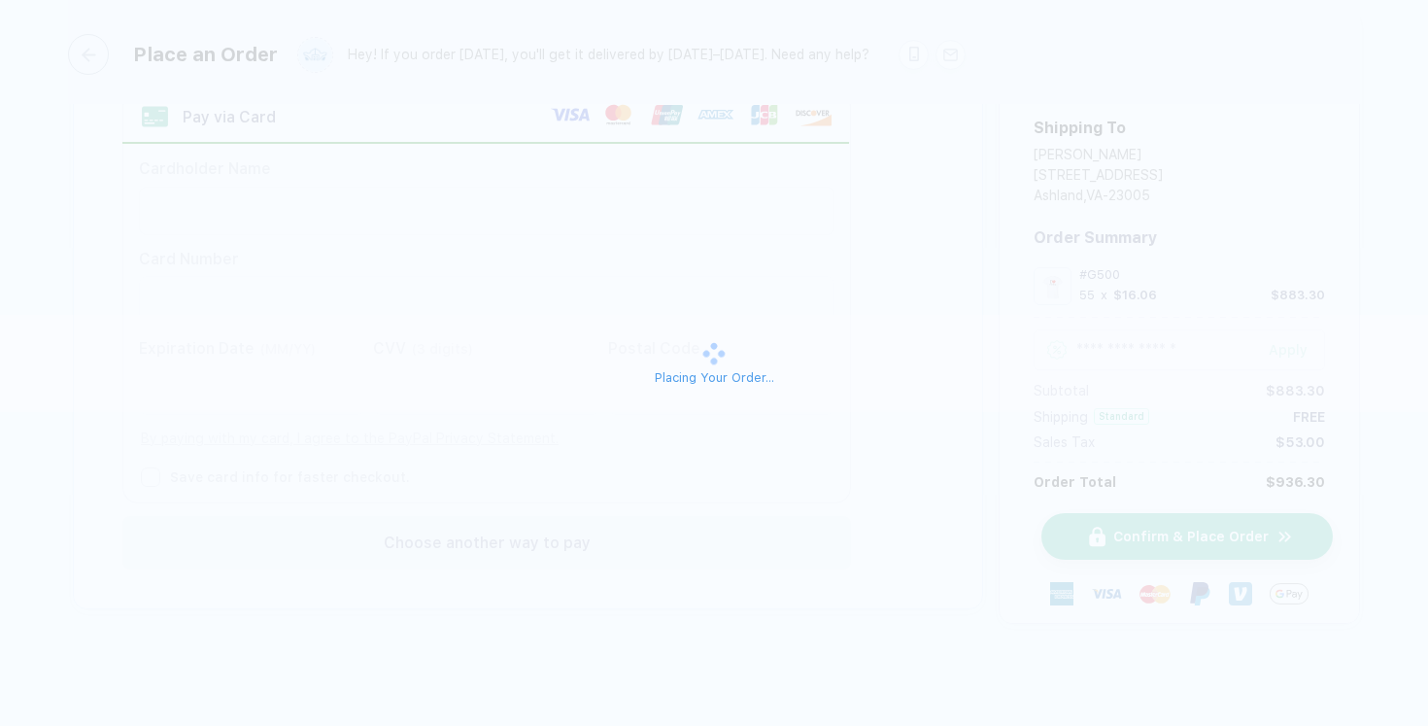
scroll to position [106, 0]
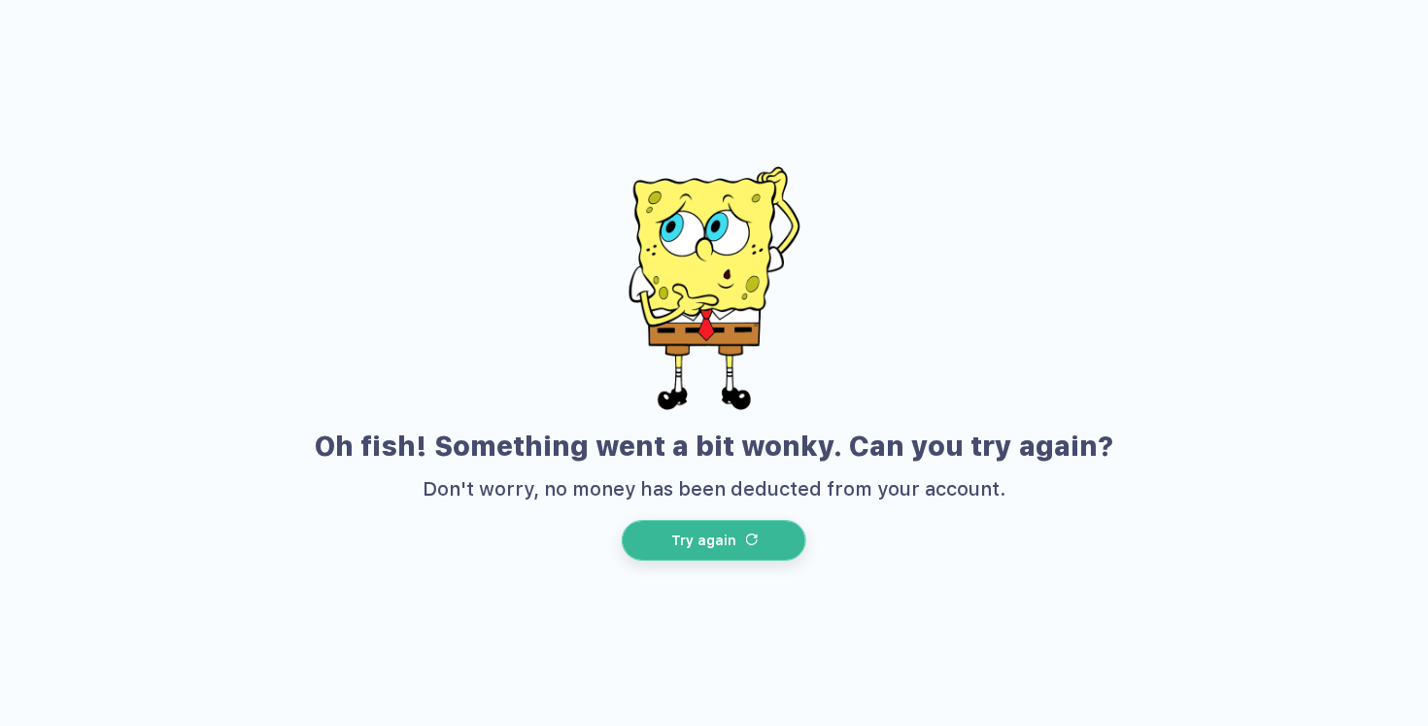
click at [659, 534] on button "Try again" at bounding box center [714, 540] width 185 height 41
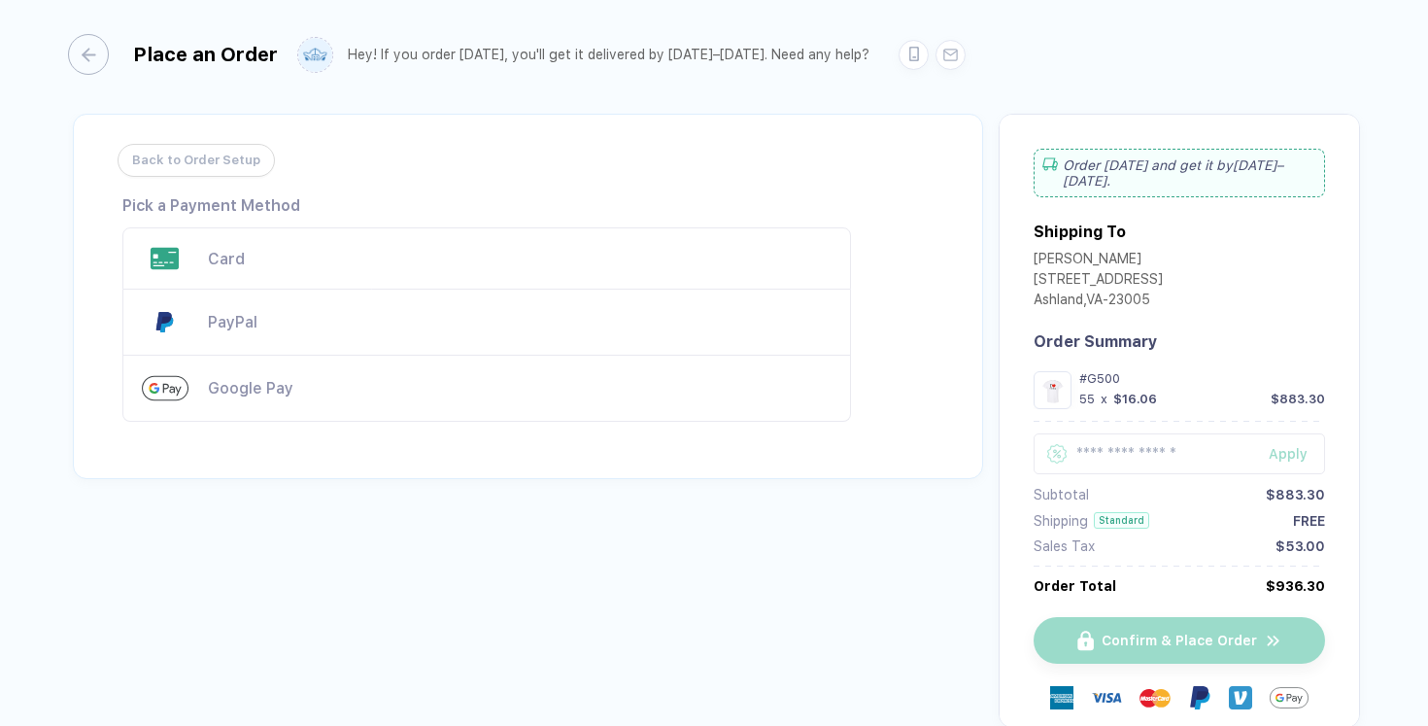
click at [224, 247] on div "Card" at bounding box center [486, 258] width 729 height 62
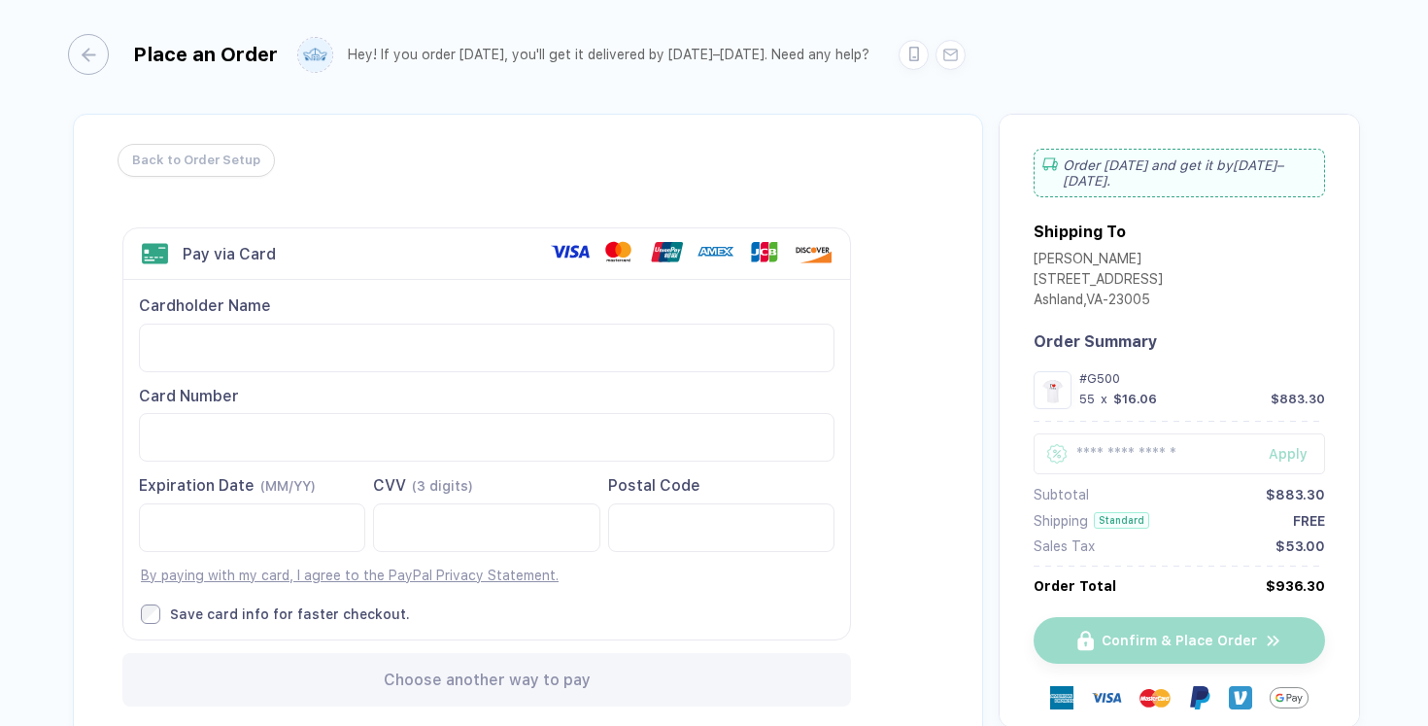
scroll to position [0, 0]
